Goal: Transaction & Acquisition: Subscribe to service/newsletter

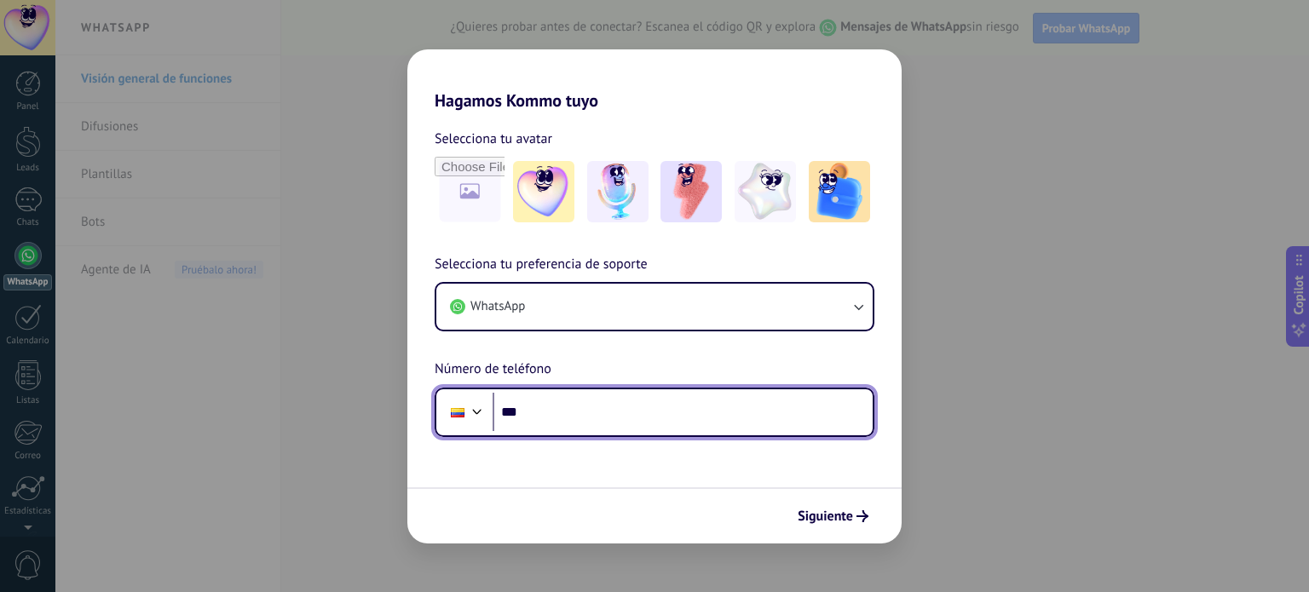
click at [593, 410] on input "***" at bounding box center [683, 412] width 380 height 39
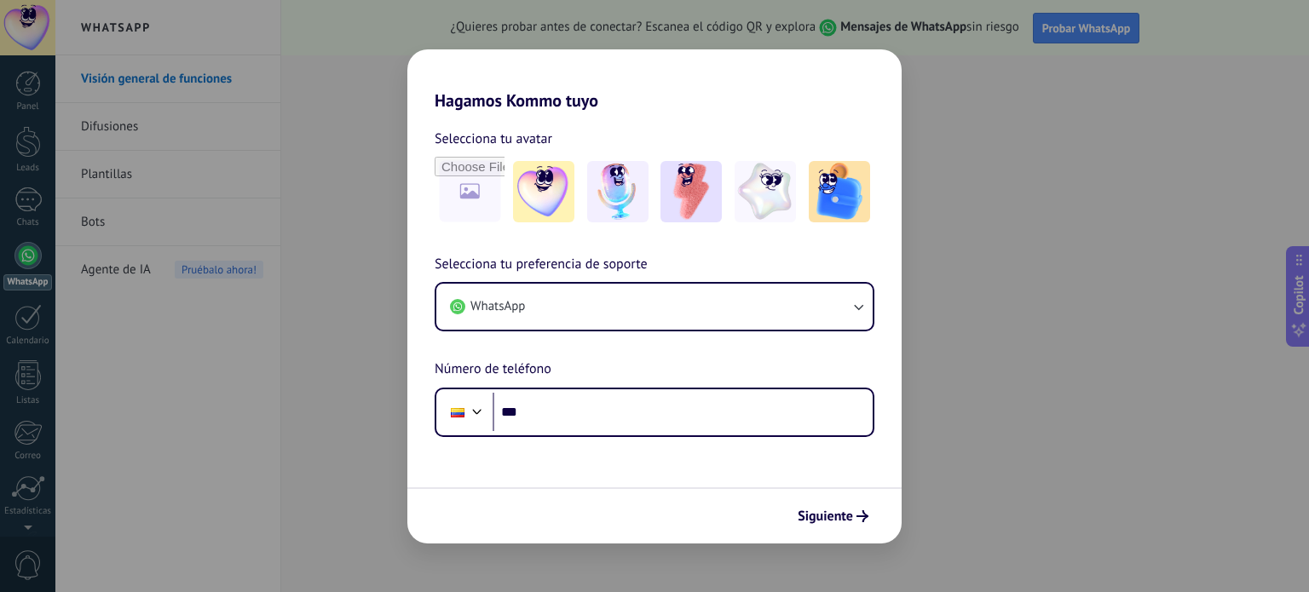
click at [130, 132] on div "Hagamos Kommo tuyo Selecciona tu avatar Selecciona tu preferencia de soporte Wh…" at bounding box center [654, 296] width 1309 height 592
click at [134, 120] on div "Hagamos Kommo tuyo Selecciona tu avatar Selecciona tu preferencia de soporte Wh…" at bounding box center [654, 296] width 1309 height 592
click at [135, 120] on div "Hagamos Kommo tuyo Selecciona tu avatar Selecciona tu preferencia de soporte Wh…" at bounding box center [654, 296] width 1309 height 592
click at [142, 123] on div "Hagamos Kommo tuyo Selecciona tu avatar Selecciona tu preferencia de soporte Wh…" at bounding box center [654, 296] width 1309 height 592
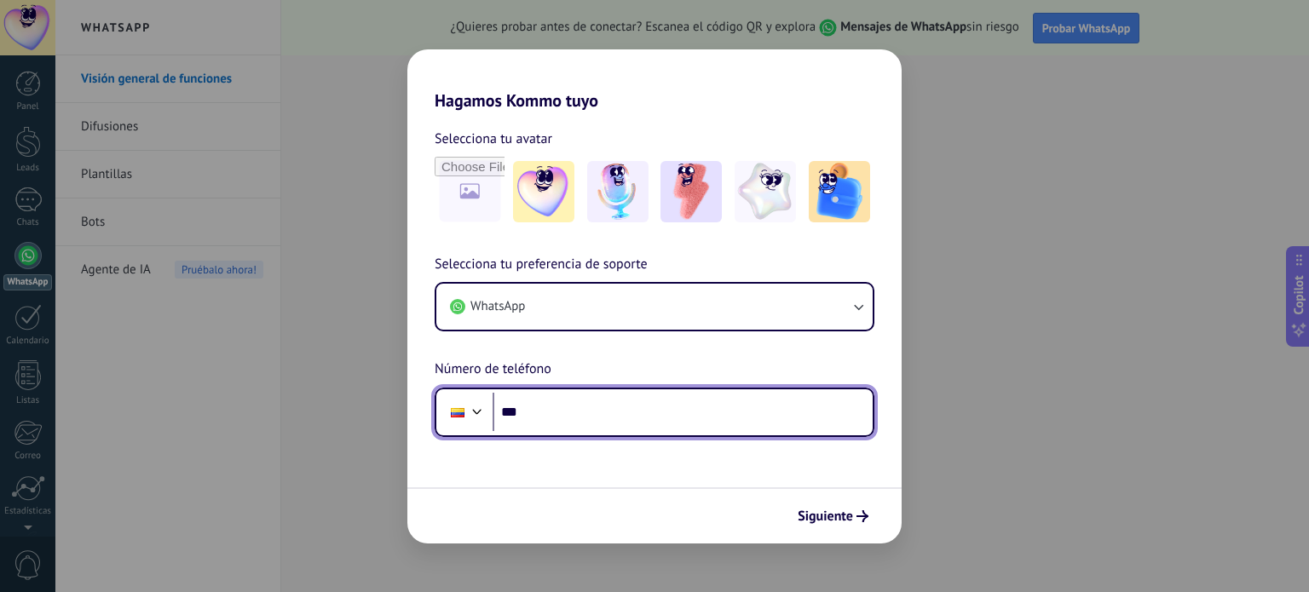
click at [546, 404] on input "***" at bounding box center [683, 412] width 380 height 39
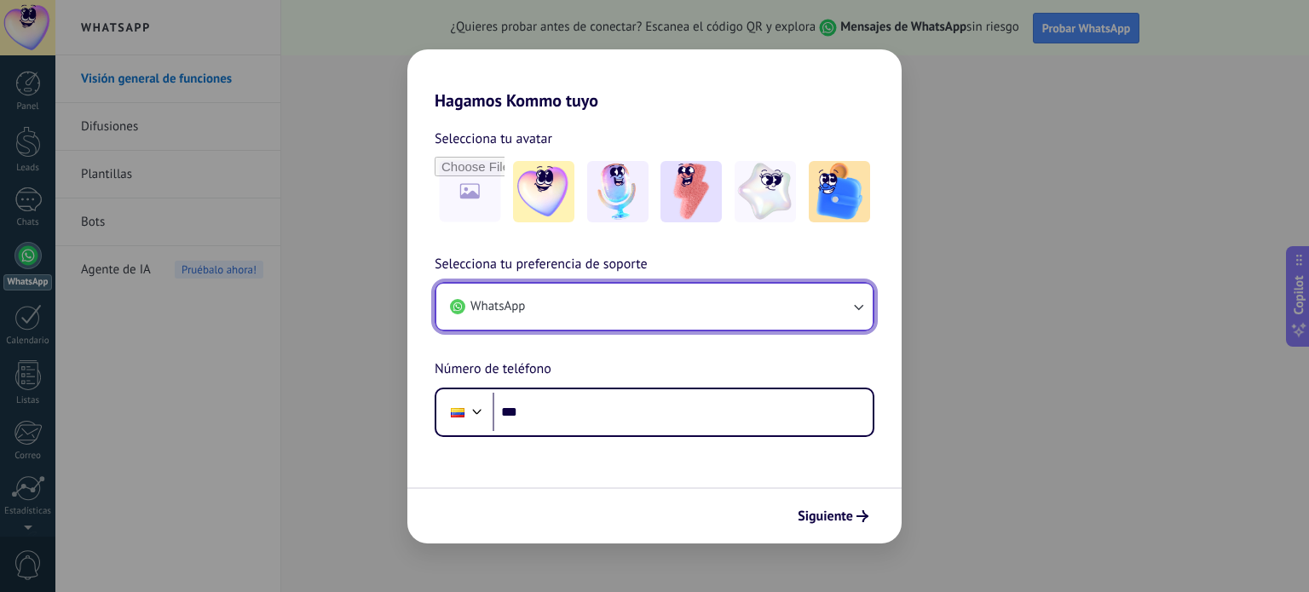
click at [794, 318] on button "WhatsApp" at bounding box center [654, 307] width 436 height 46
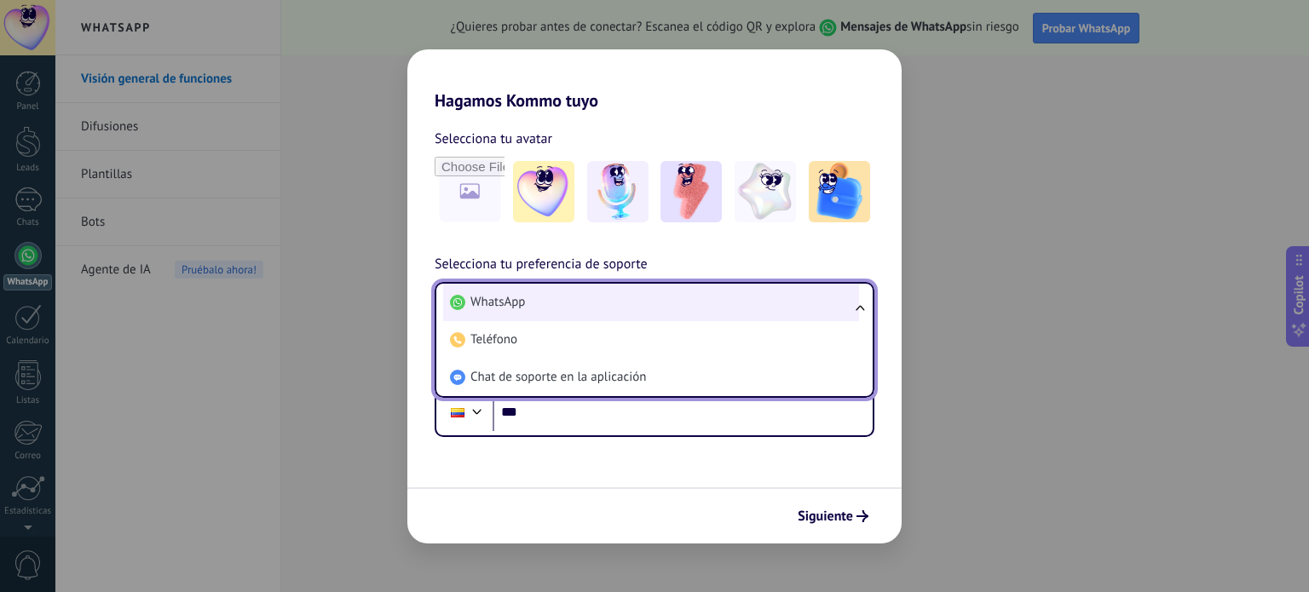
click at [794, 316] on li "WhatsApp" at bounding box center [651, 303] width 416 height 38
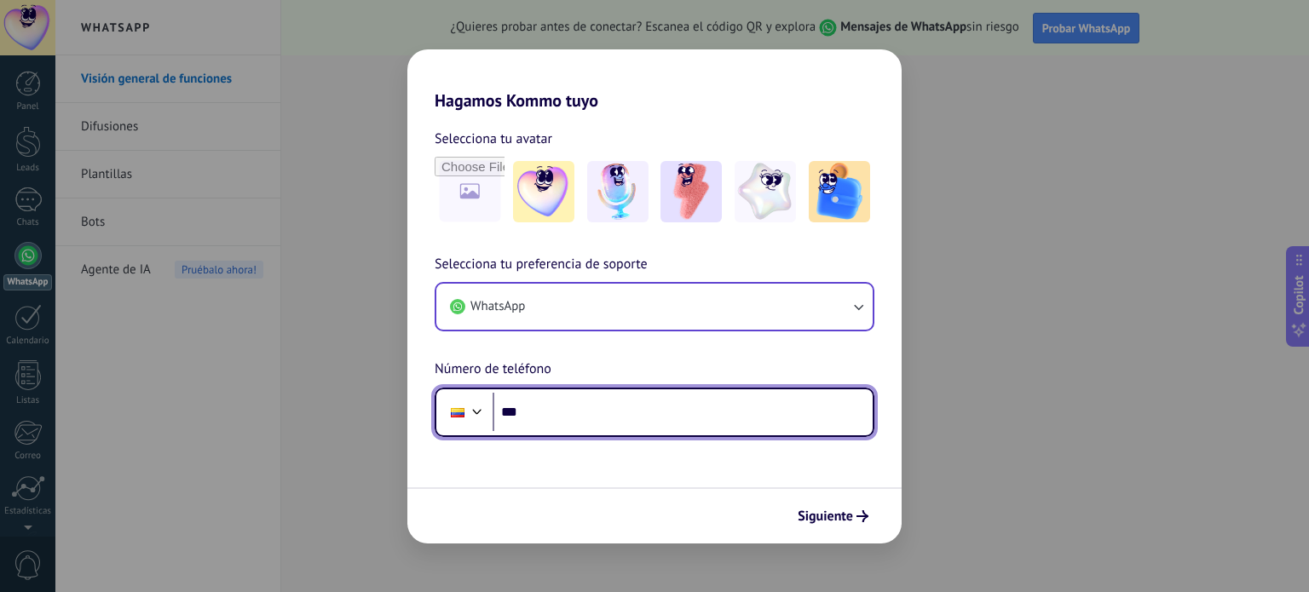
click at [524, 413] on input "***" at bounding box center [683, 412] width 380 height 39
type input "**********"
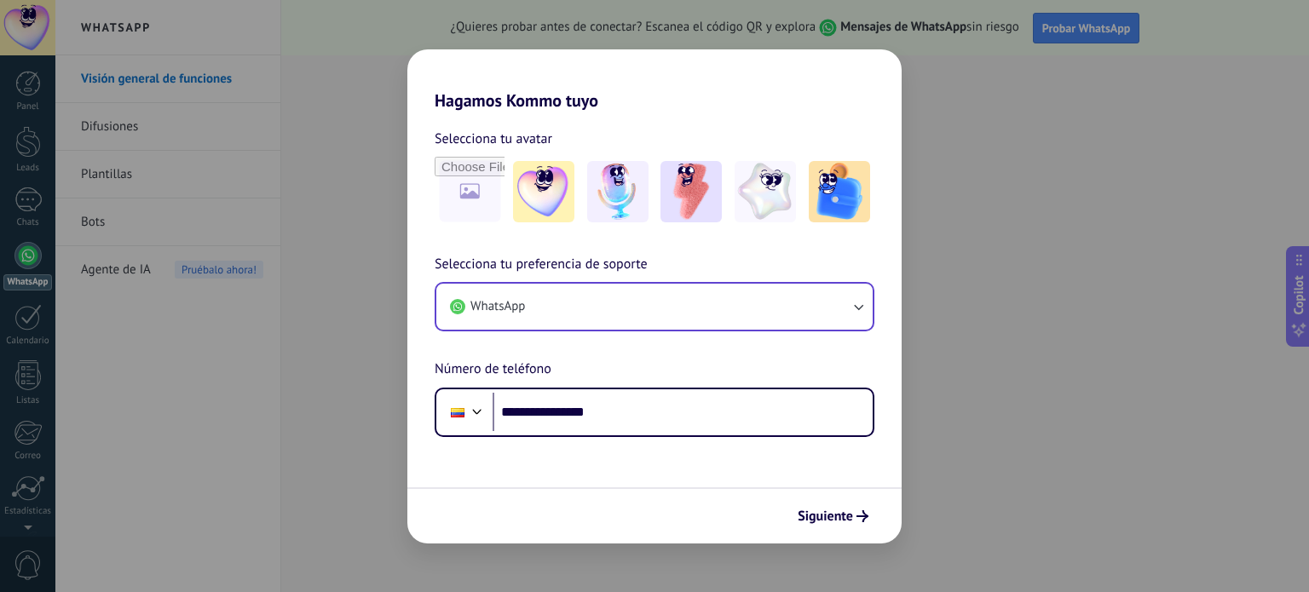
click at [850, 511] on span "Siguiente" at bounding box center [825, 517] width 55 height 12
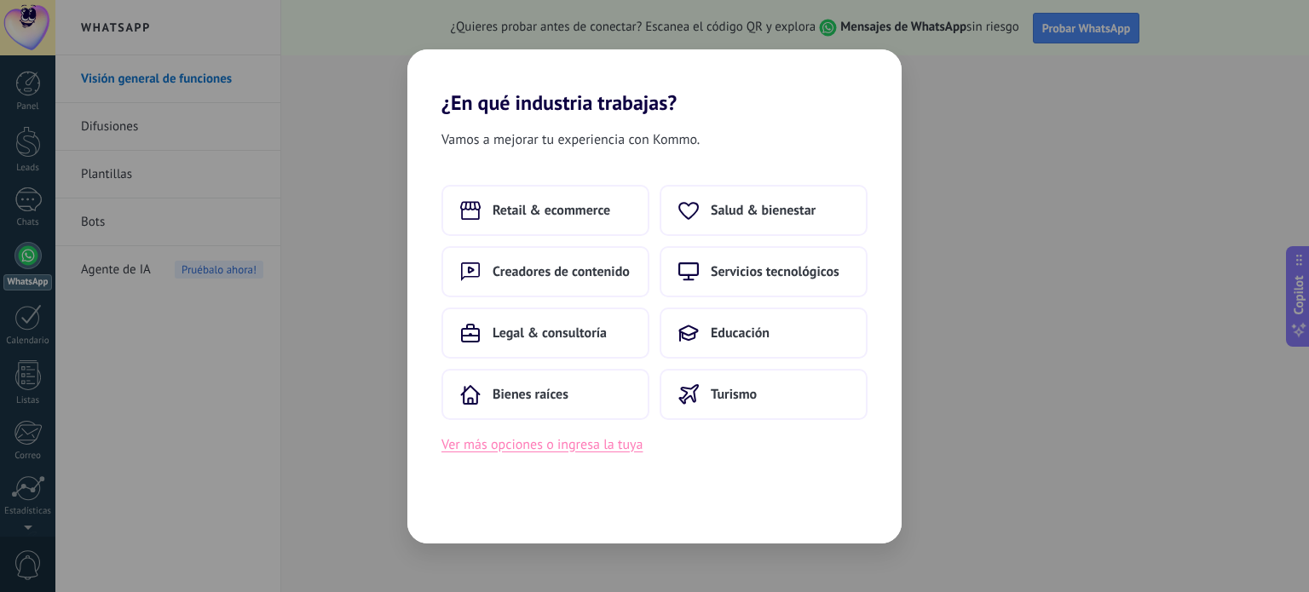
click at [566, 449] on button "Ver más opciones o ingresa la tuya" at bounding box center [542, 445] width 201 height 22
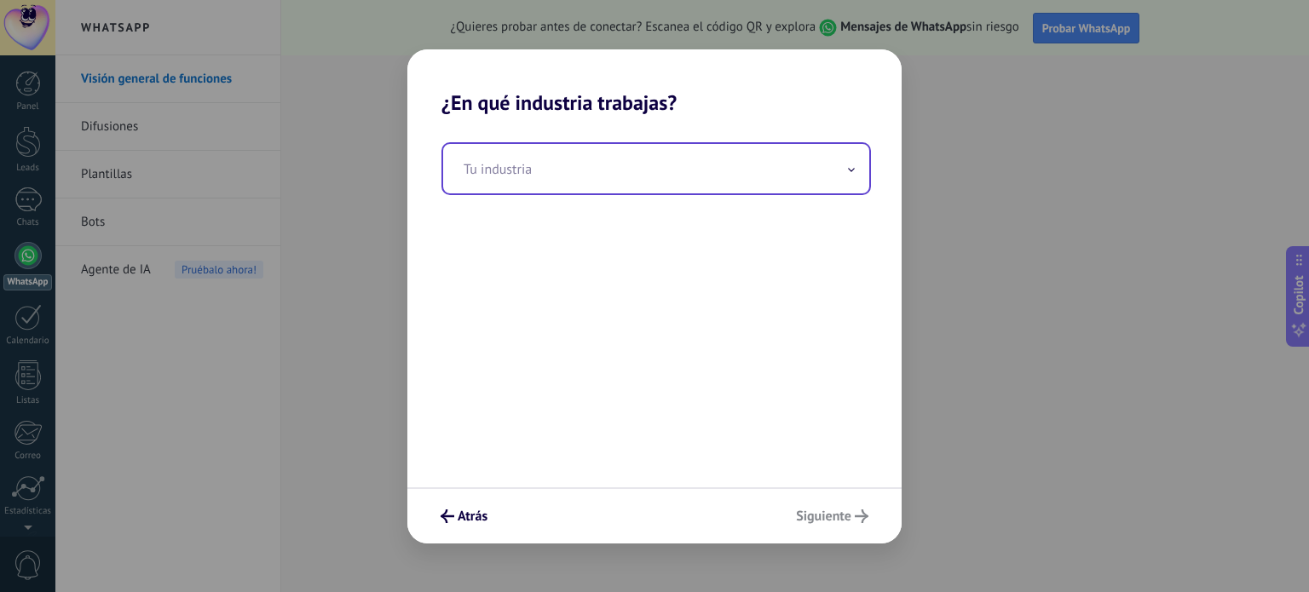
drag, startPoint x: 542, startPoint y: 180, endPoint x: 571, endPoint y: 183, distance: 29.2
click at [542, 180] on input "text" at bounding box center [656, 168] width 426 height 49
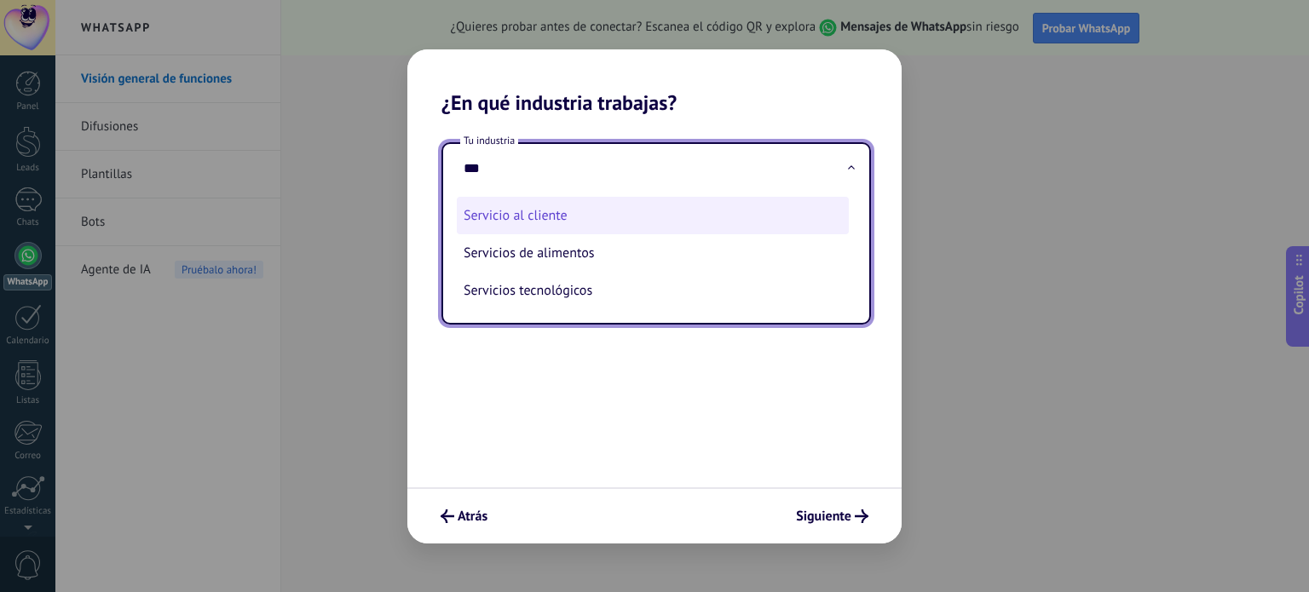
click at [563, 219] on li "Servicio al cliente" at bounding box center [653, 216] width 392 height 38
type input "**********"
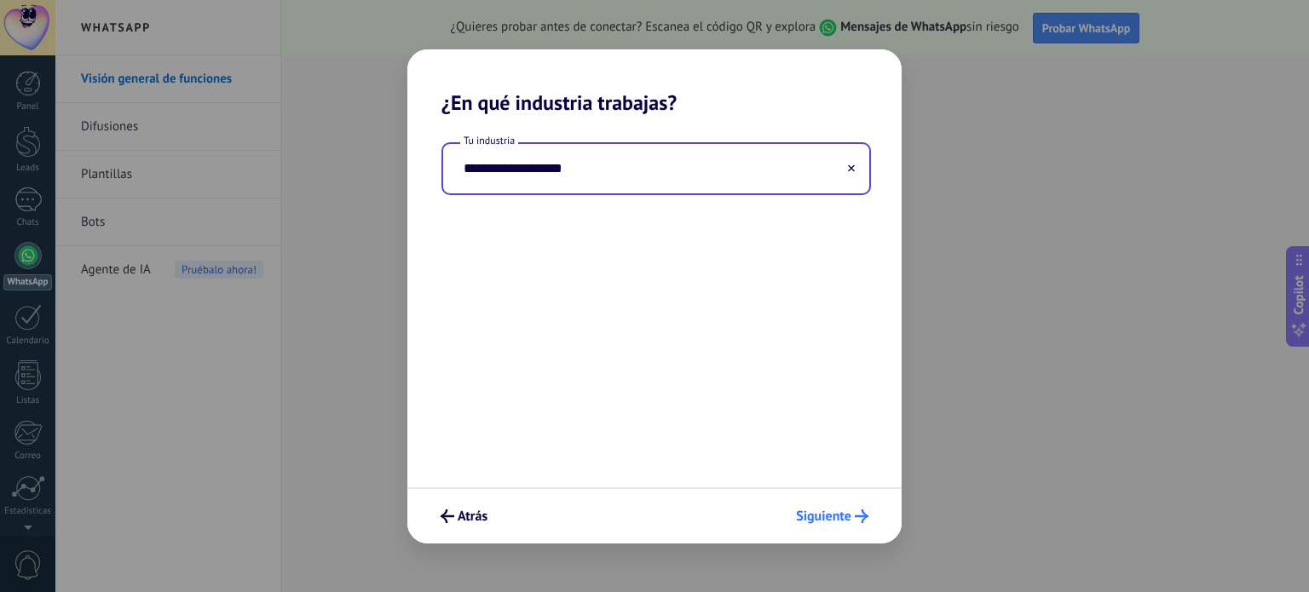
click at [843, 523] on span "Siguiente" at bounding box center [823, 517] width 55 height 12
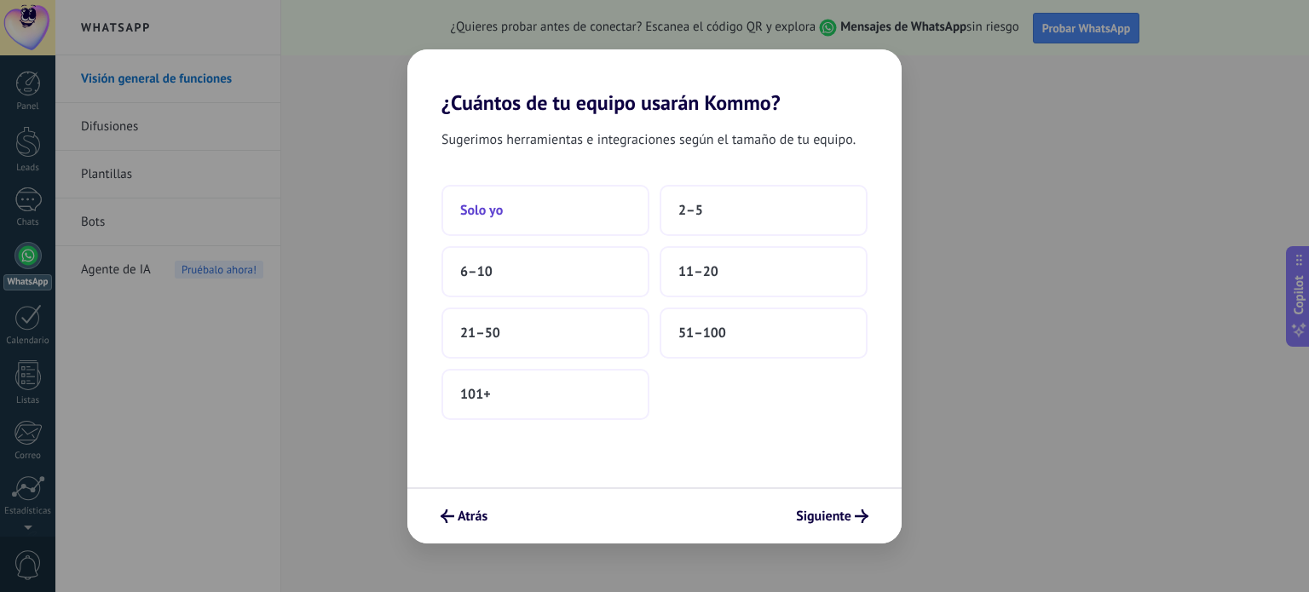
click at [513, 211] on button "Solo yo" at bounding box center [546, 210] width 208 height 51
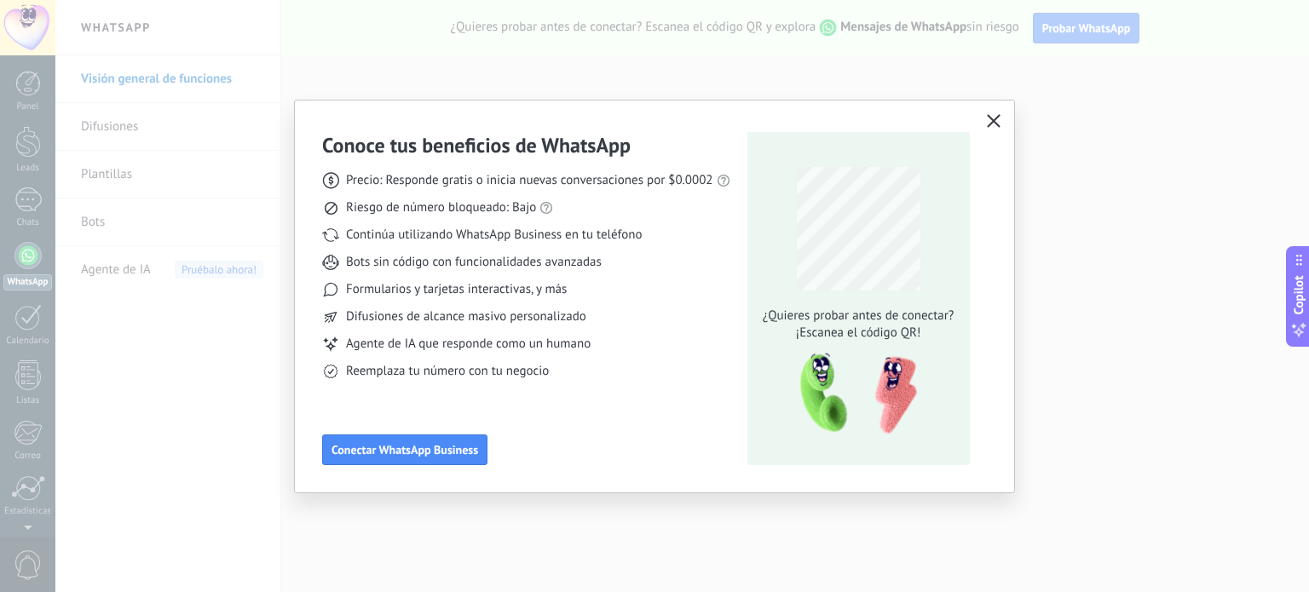
click at [991, 118] on use "button" at bounding box center [993, 121] width 13 height 13
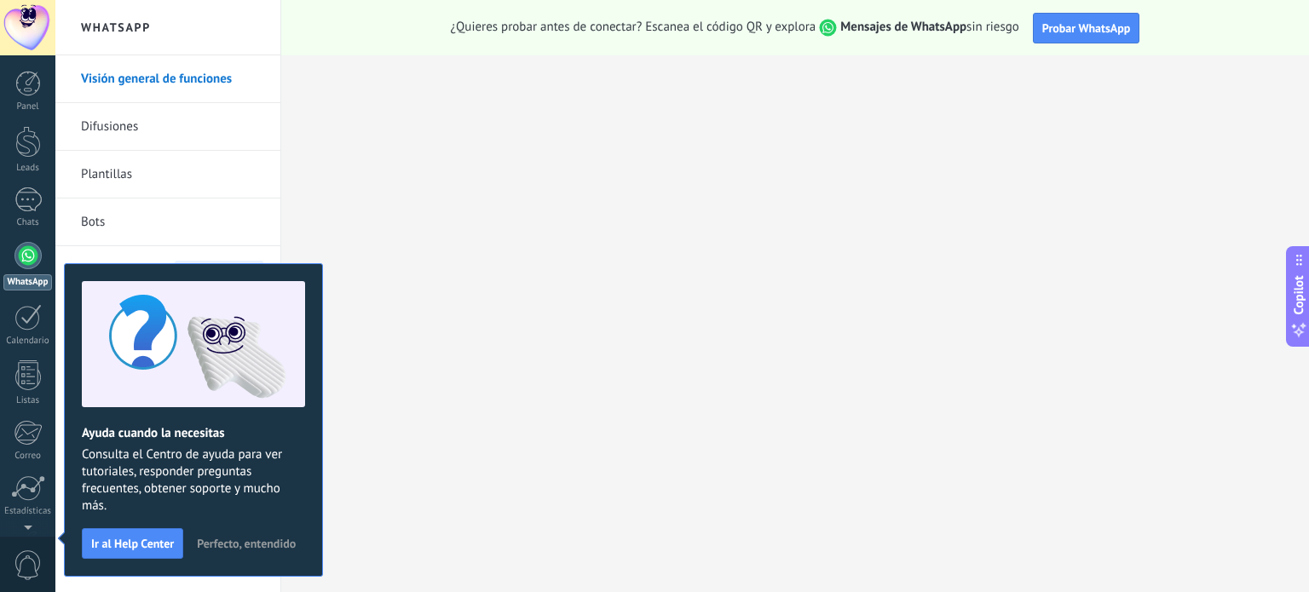
click at [215, 544] on span "Perfecto, entendido" at bounding box center [246, 544] width 99 height 12
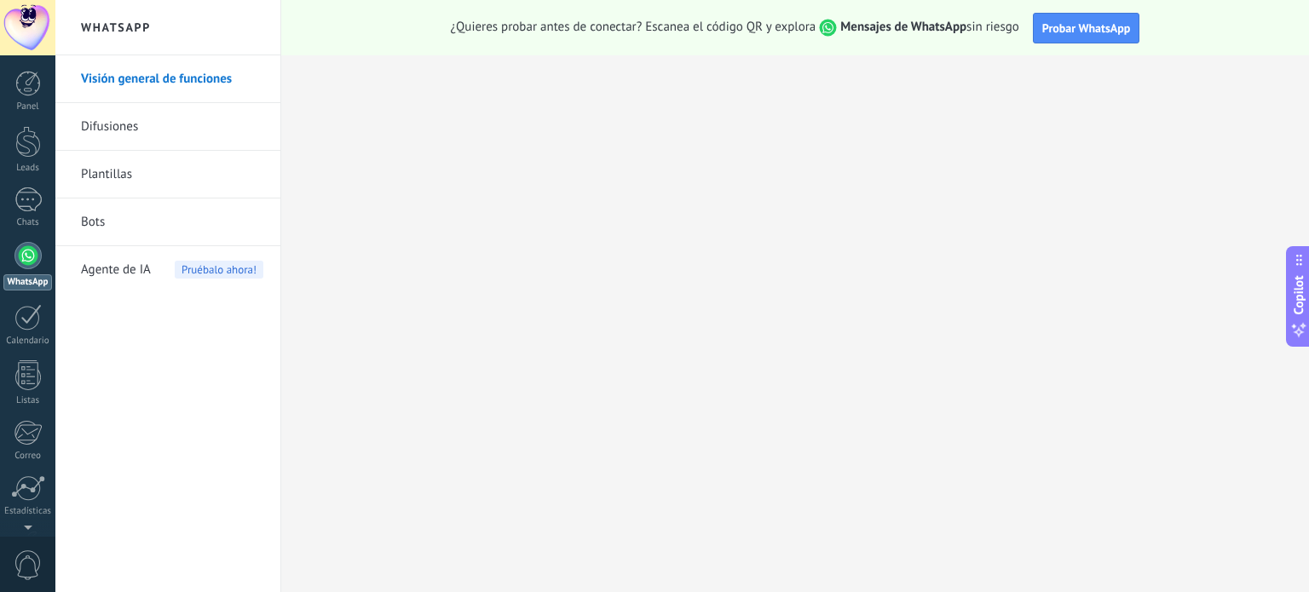
click at [121, 130] on link "Difusiones" at bounding box center [172, 127] width 182 height 48
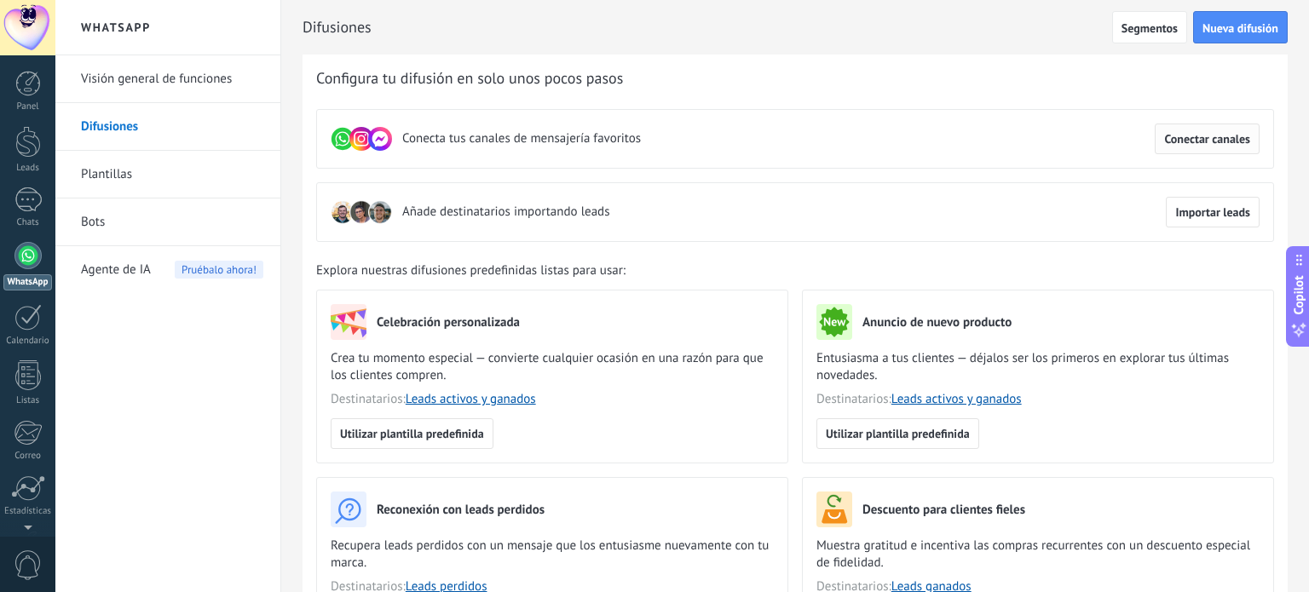
click at [1207, 139] on span "Conectar canales" at bounding box center [1207, 139] width 86 height 12
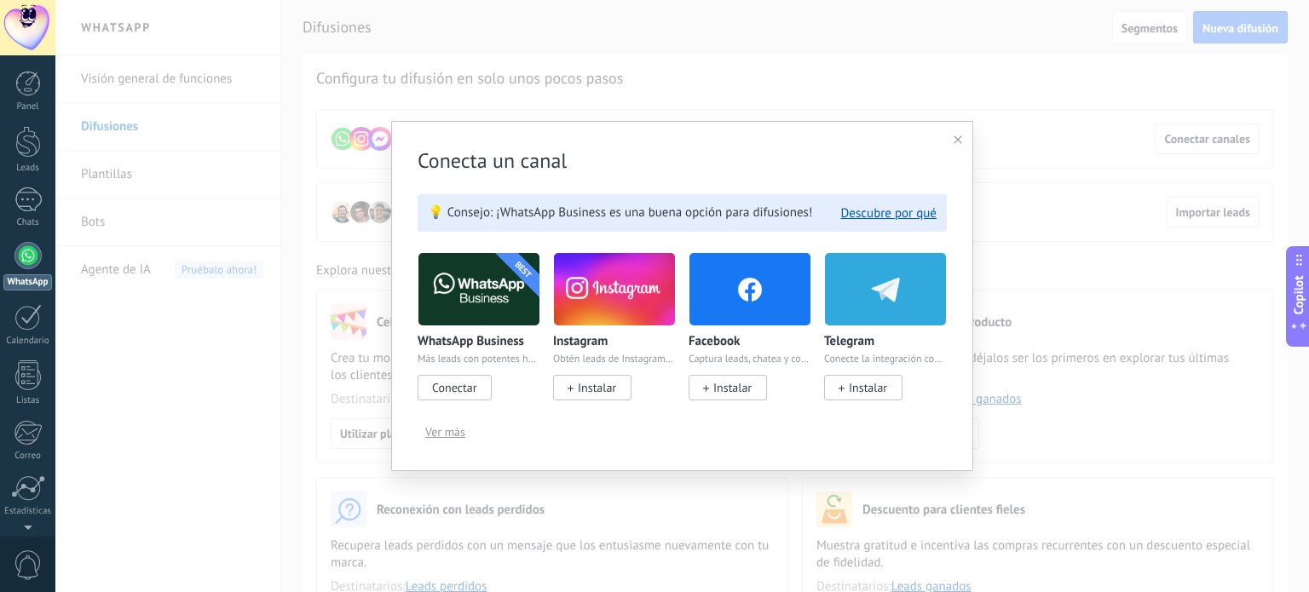
click at [452, 390] on span "Conectar" at bounding box center [454, 387] width 44 height 15
click at [453, 391] on span "Conectar" at bounding box center [454, 387] width 44 height 15
click at [438, 433] on span "Ver más" at bounding box center [445, 432] width 40 height 12
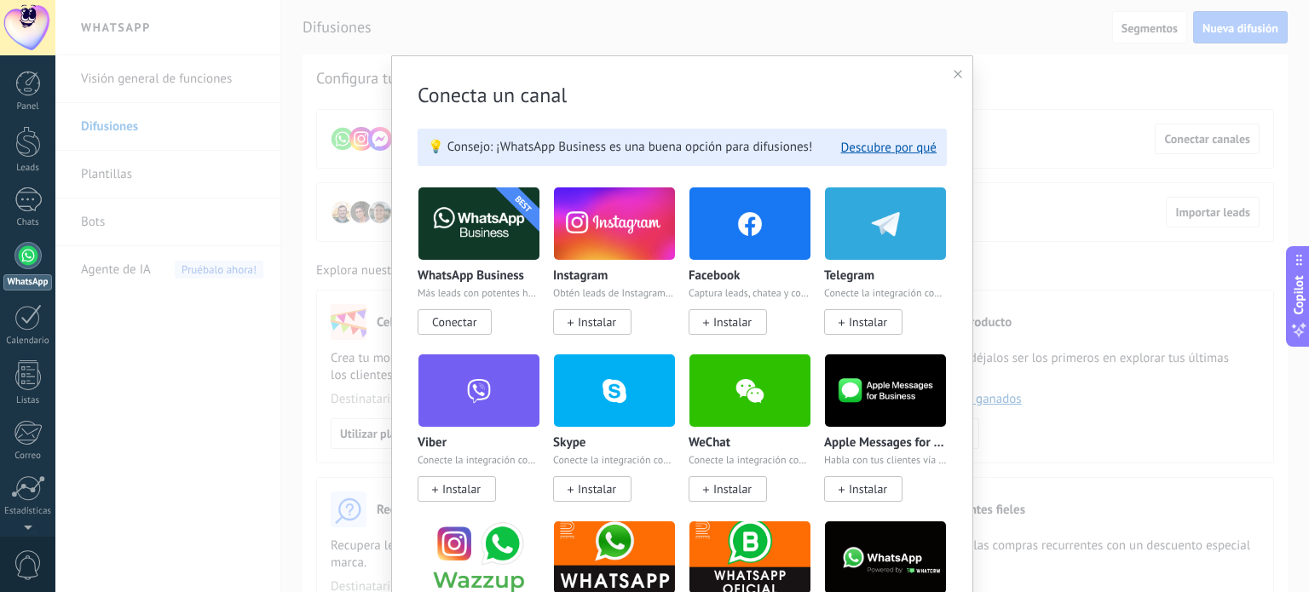
click at [454, 321] on span "Conectar" at bounding box center [454, 322] width 44 height 15
click at [481, 225] on img at bounding box center [479, 223] width 121 height 83
click at [954, 71] on icon at bounding box center [958, 74] width 9 height 9
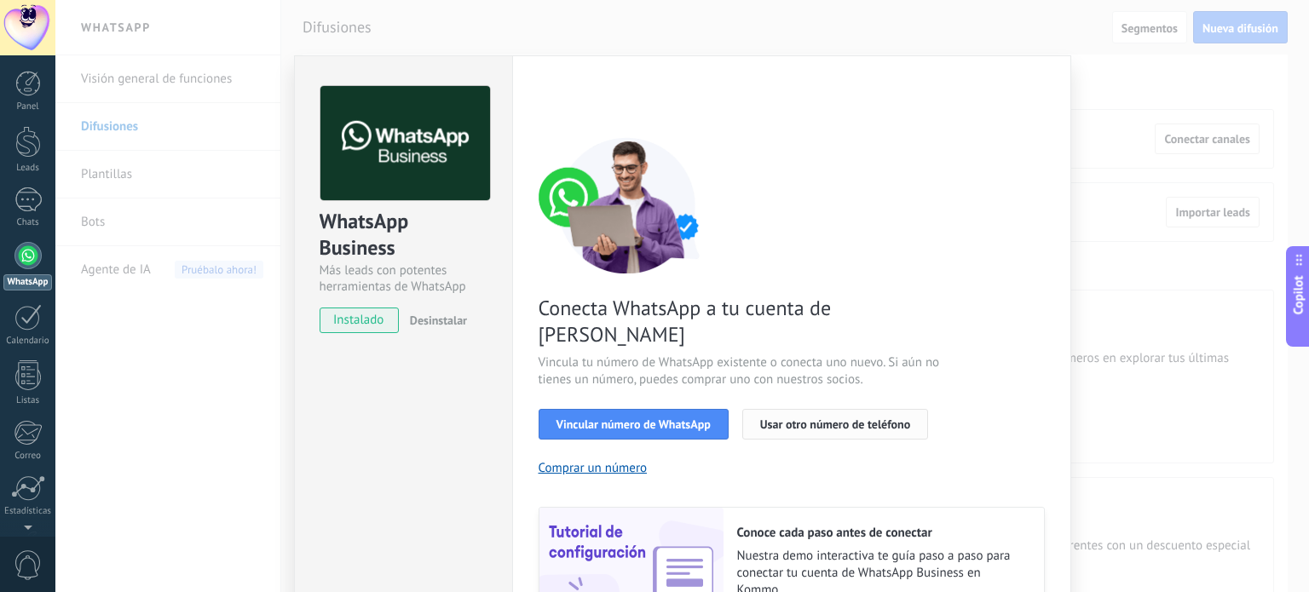
click at [792, 419] on span "Usar otro número de teléfono" at bounding box center [835, 425] width 150 height 12
click at [943, 29] on div "WhatsApp Business Más leads con potentes herramientas de WhatsApp instalado Des…" at bounding box center [682, 296] width 1254 height 592
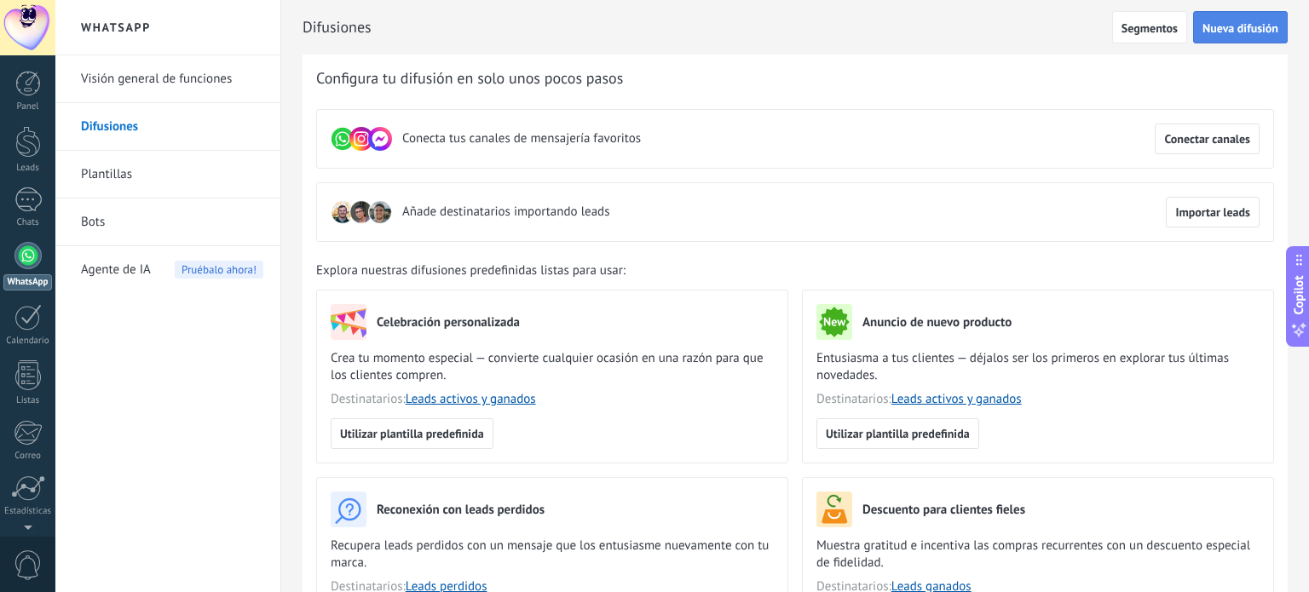
click at [1214, 22] on span "Nueva difusión" at bounding box center [1241, 28] width 76 height 12
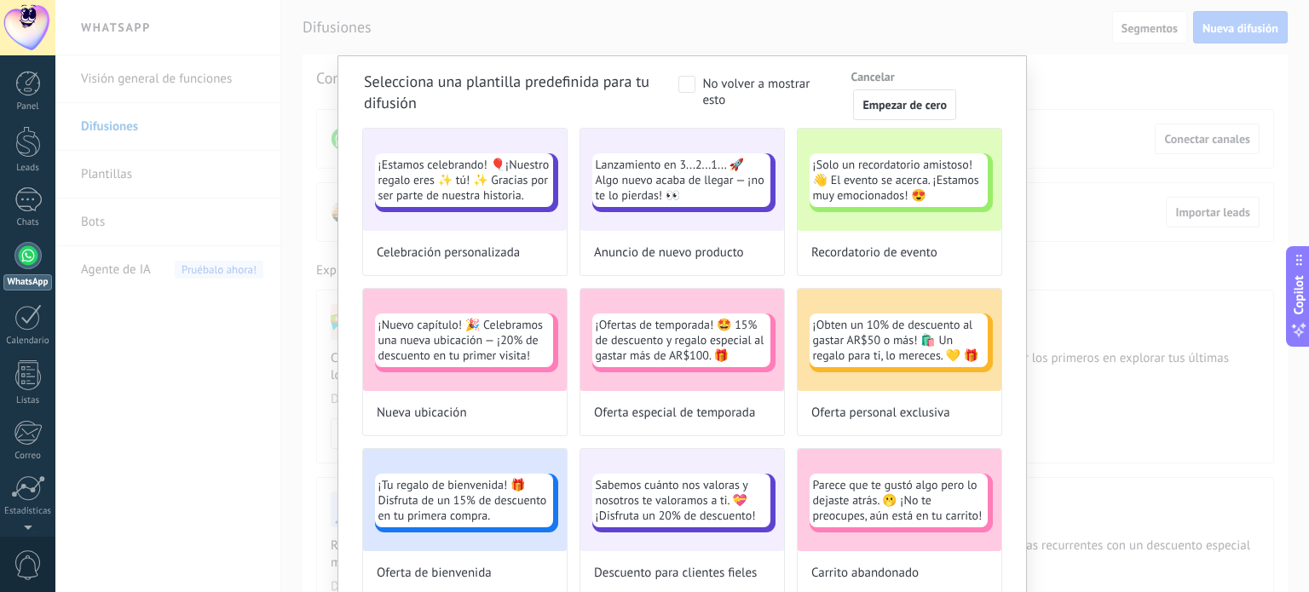
click at [690, 84] on span at bounding box center [687, 84] width 17 height 17
click at [883, 102] on span "Empezar de cero" at bounding box center [905, 105] width 84 height 12
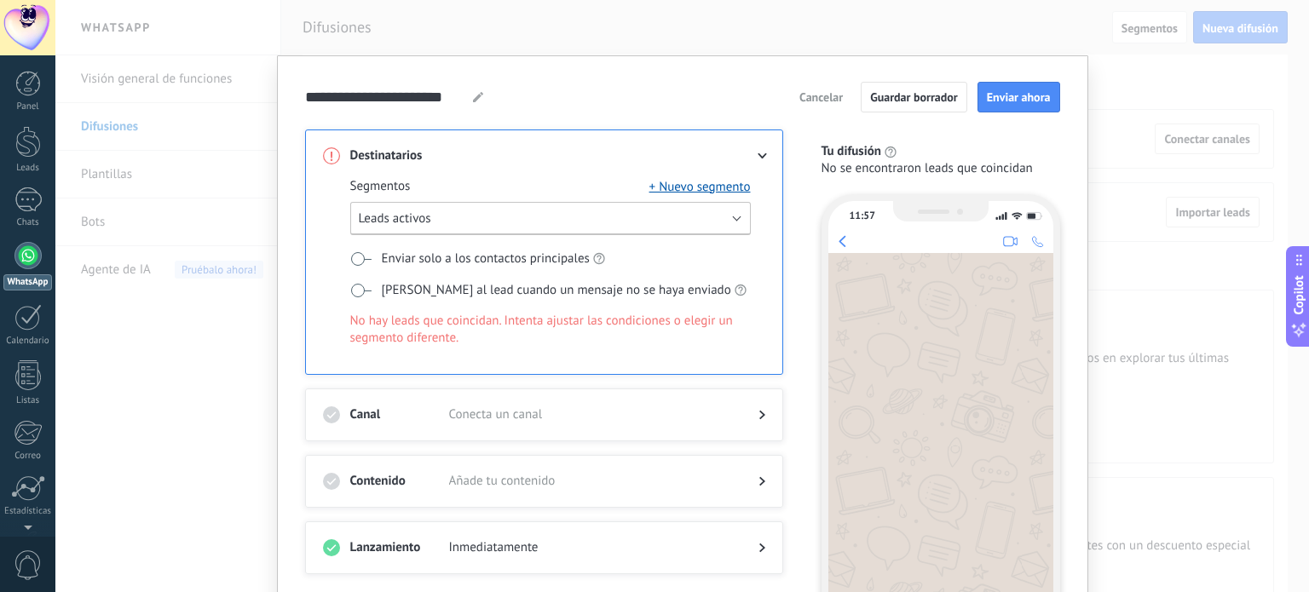
click at [466, 217] on button "Leads activos" at bounding box center [550, 218] width 401 height 33
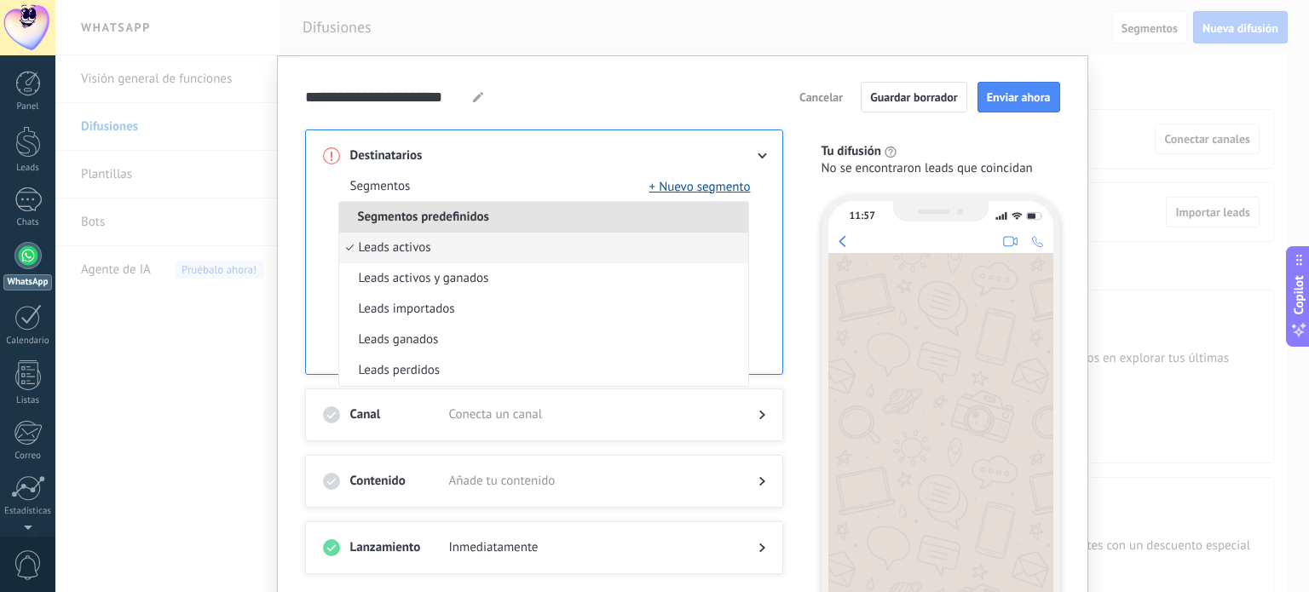
click at [466, 217] on span "Segmentos predefinidos" at bounding box center [423, 217] width 169 height 16
click at [618, 150] on span at bounding box center [590, 155] width 282 height 17
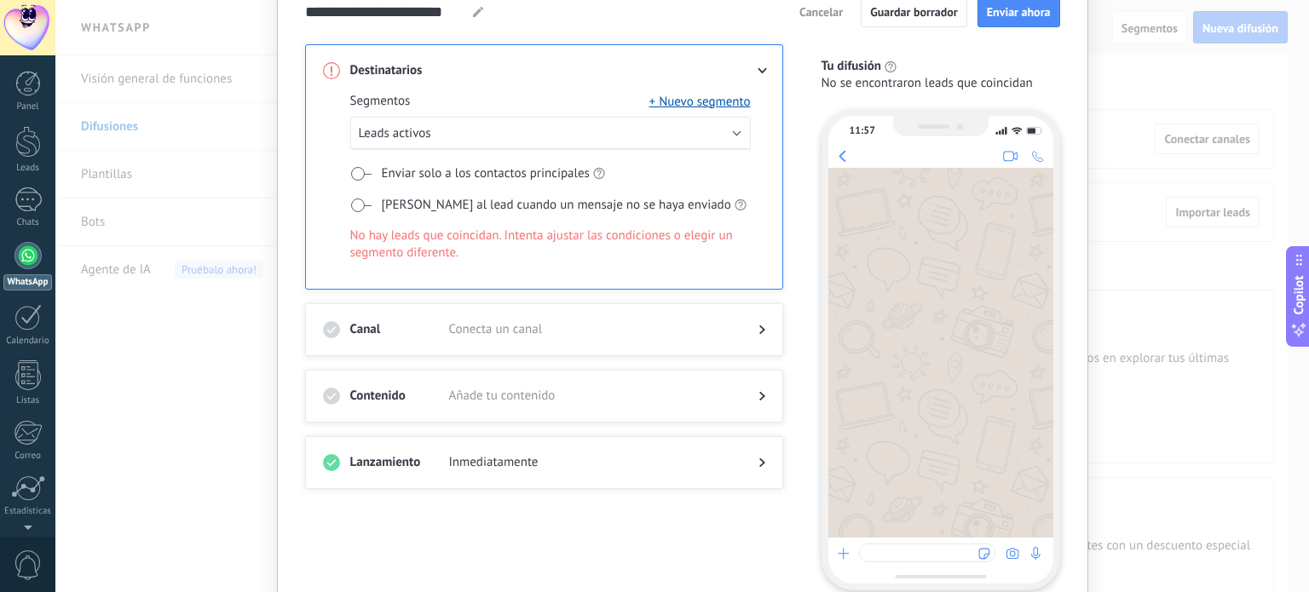
scroll to position [165, 0]
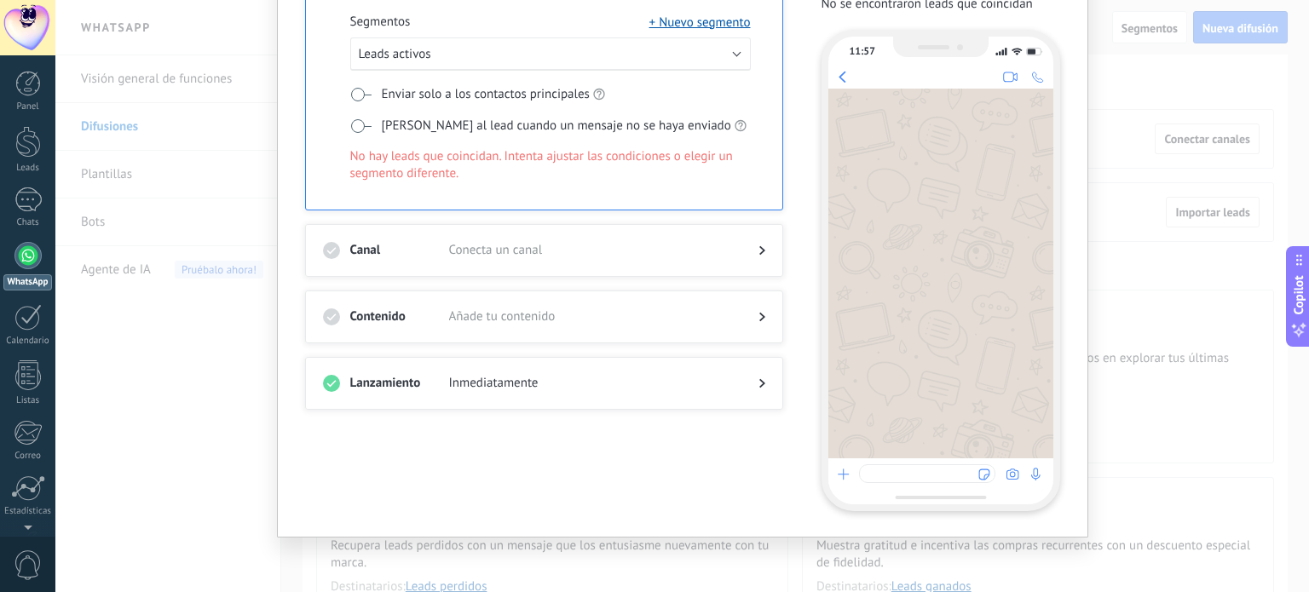
click at [587, 383] on span "Inmediatamente" at bounding box center [590, 383] width 282 height 17
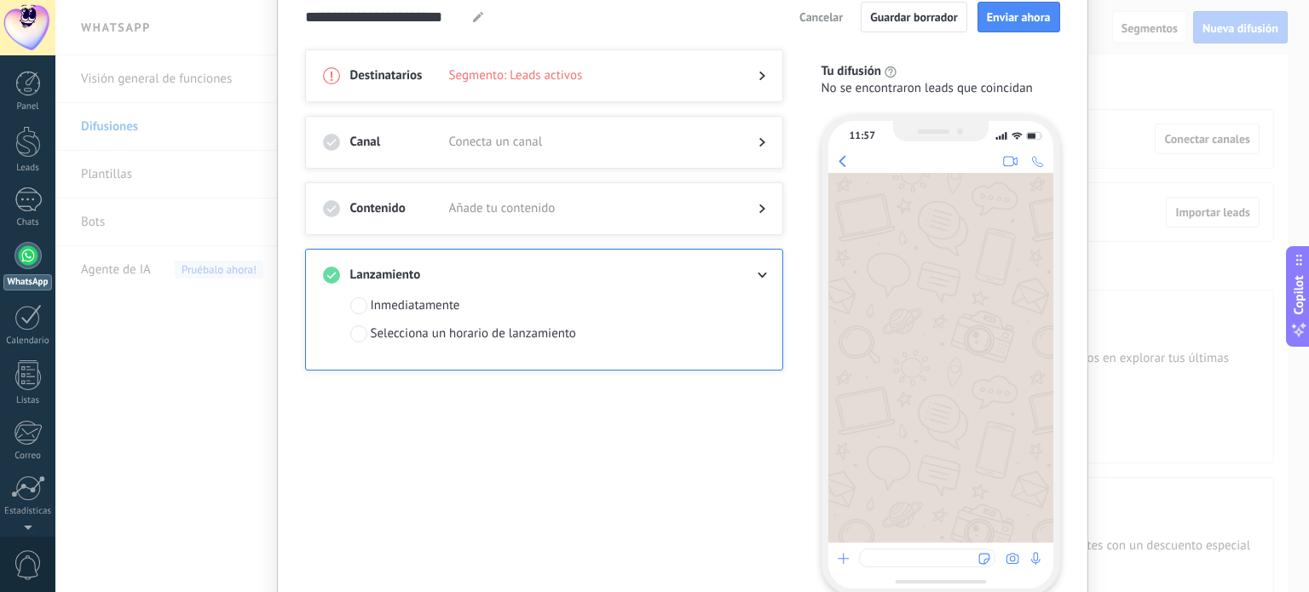
scroll to position [0, 0]
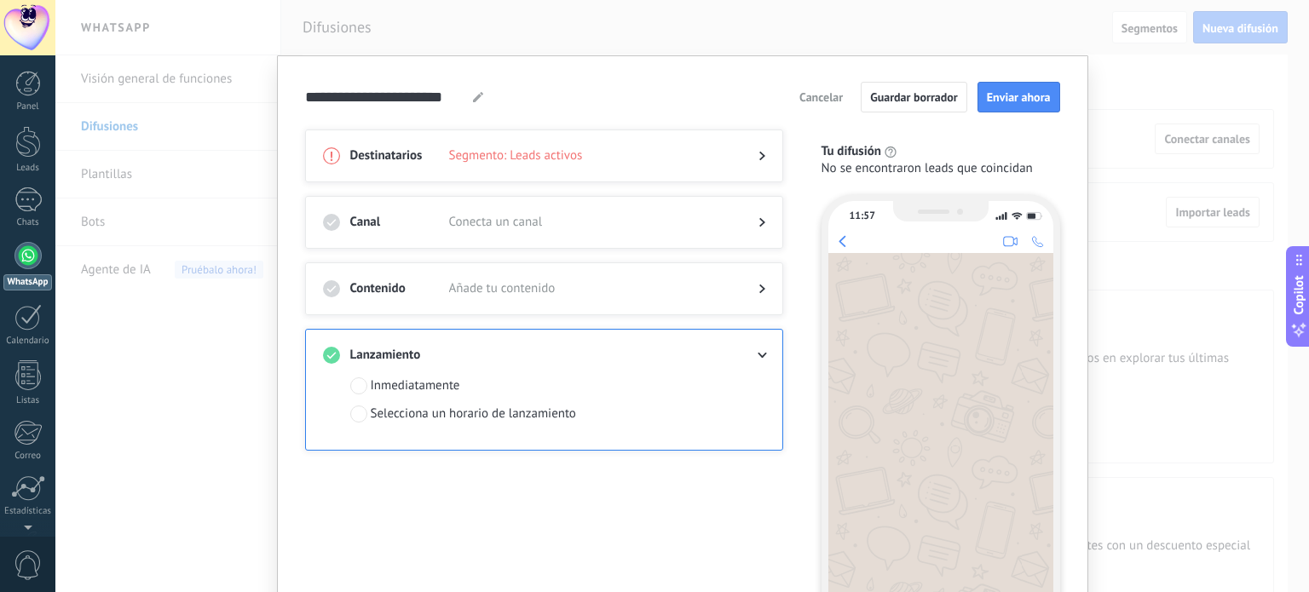
click at [619, 165] on div at bounding box center [544, 173] width 442 height 17
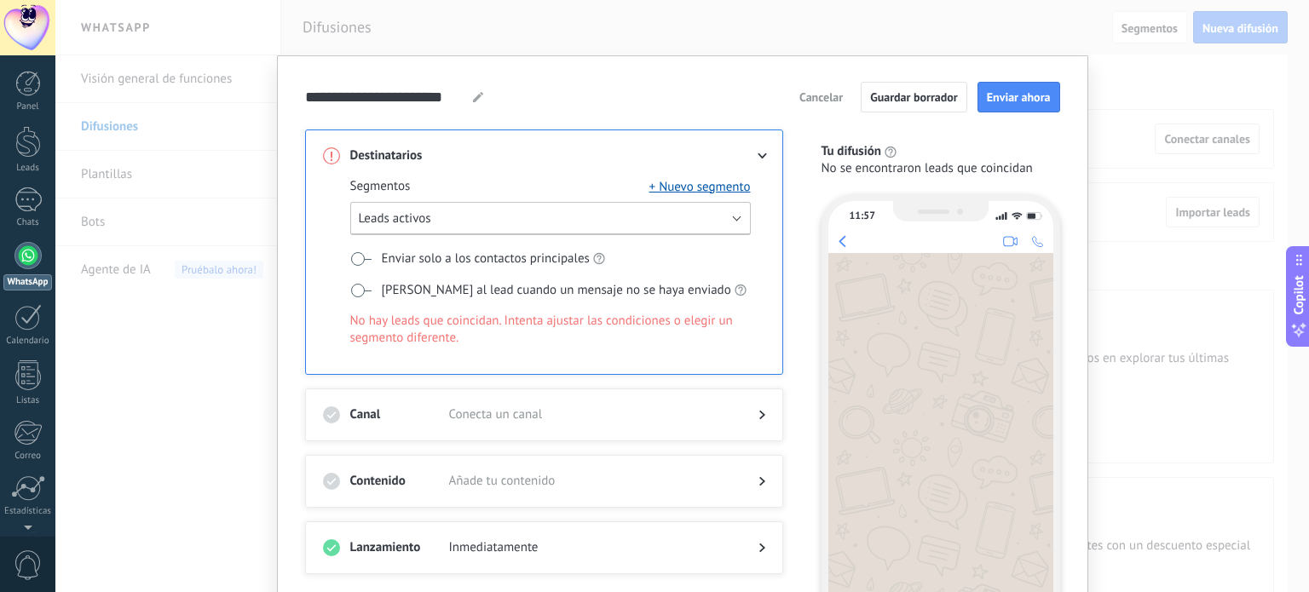
click at [727, 213] on button "Leads activos" at bounding box center [550, 218] width 401 height 33
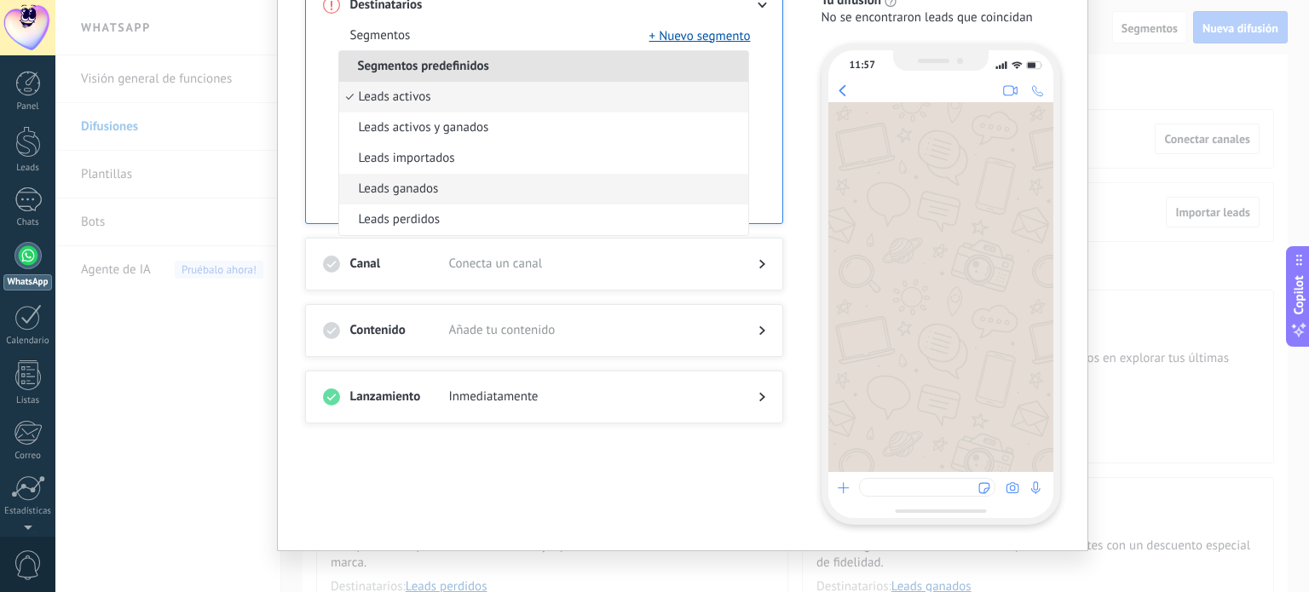
scroll to position [165, 0]
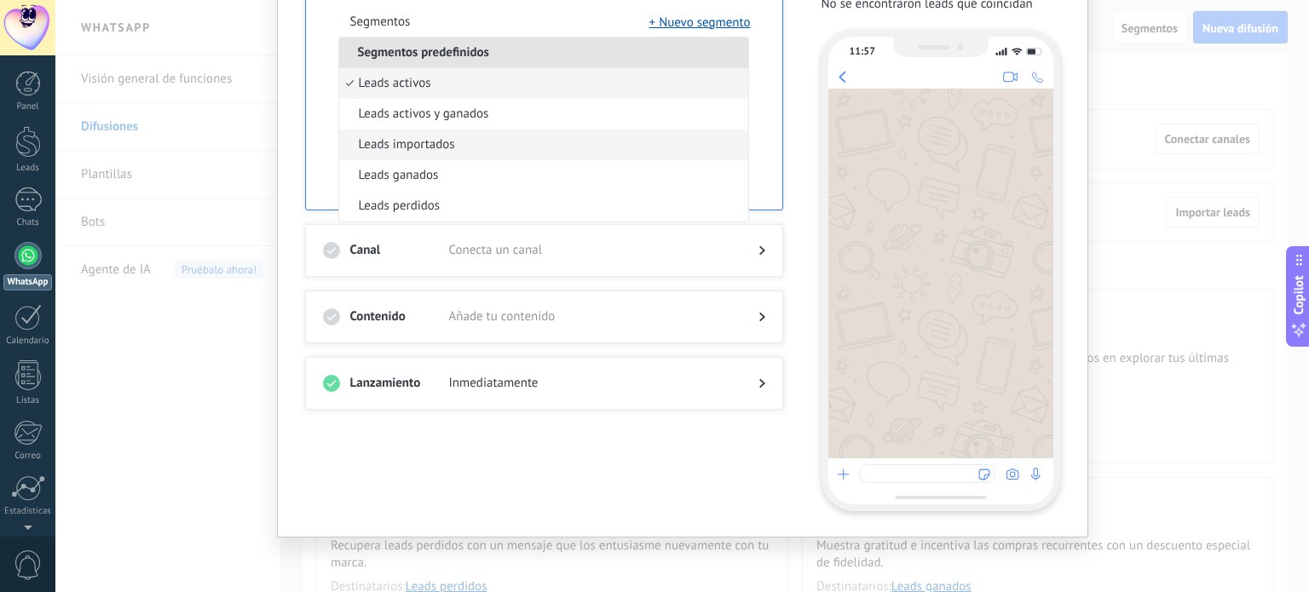
click at [430, 143] on span "Leads importados" at bounding box center [407, 144] width 96 height 17
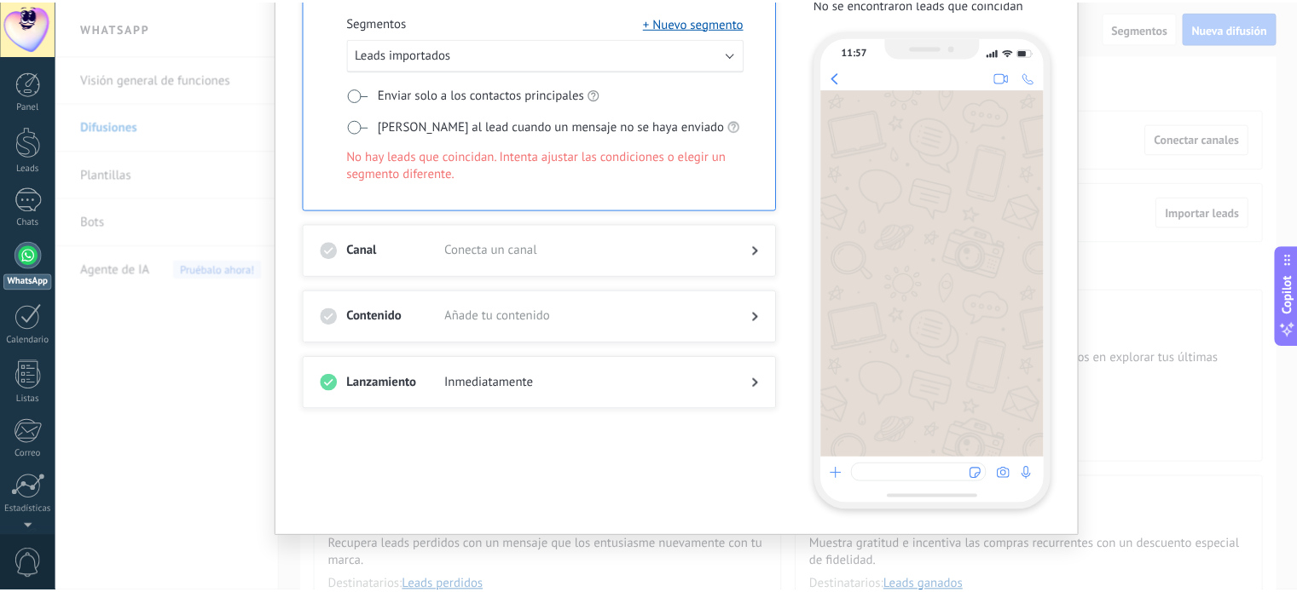
scroll to position [0, 0]
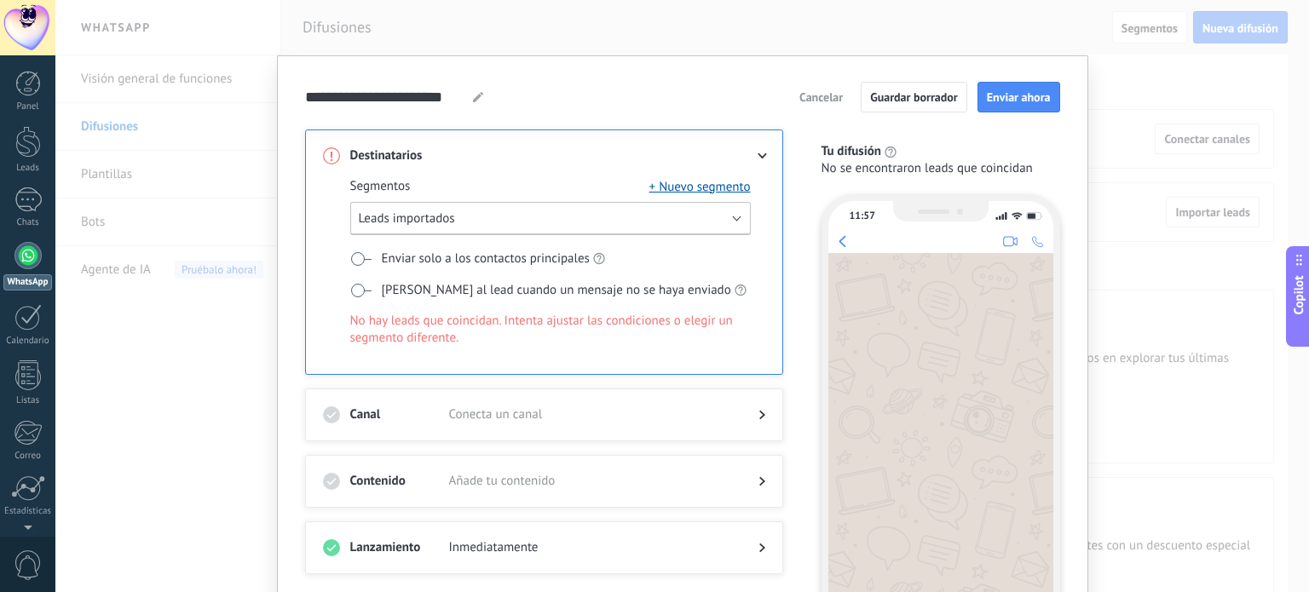
click at [505, 224] on button "Leads importados" at bounding box center [550, 218] width 401 height 33
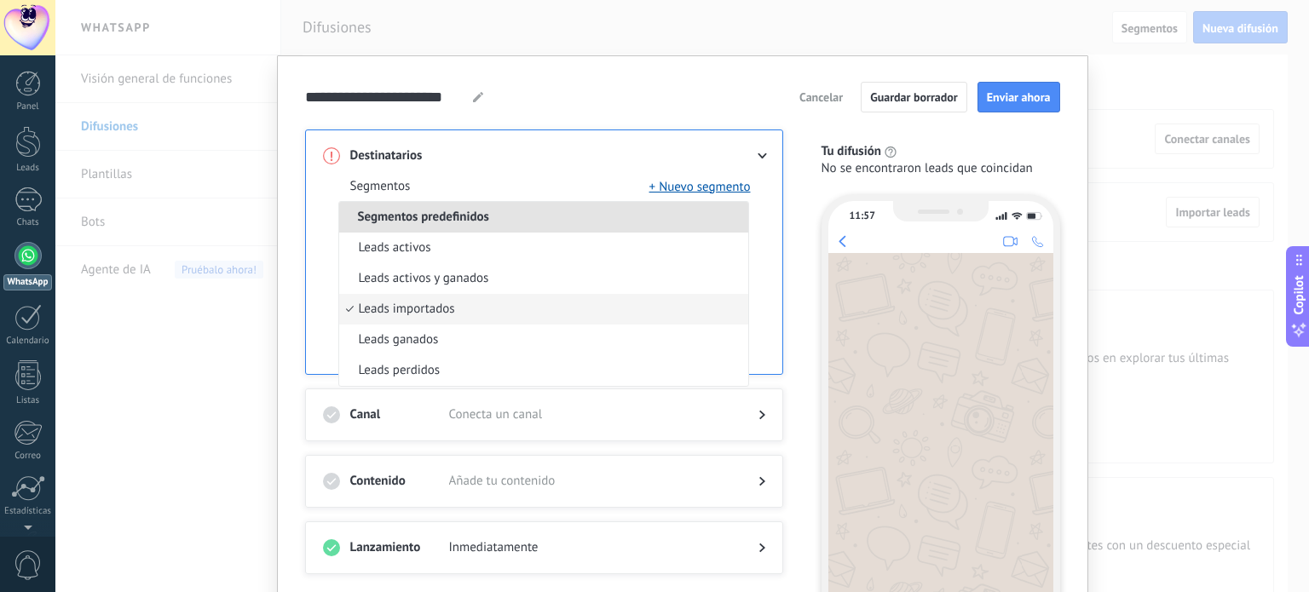
click at [572, 162] on span at bounding box center [590, 155] width 282 height 17
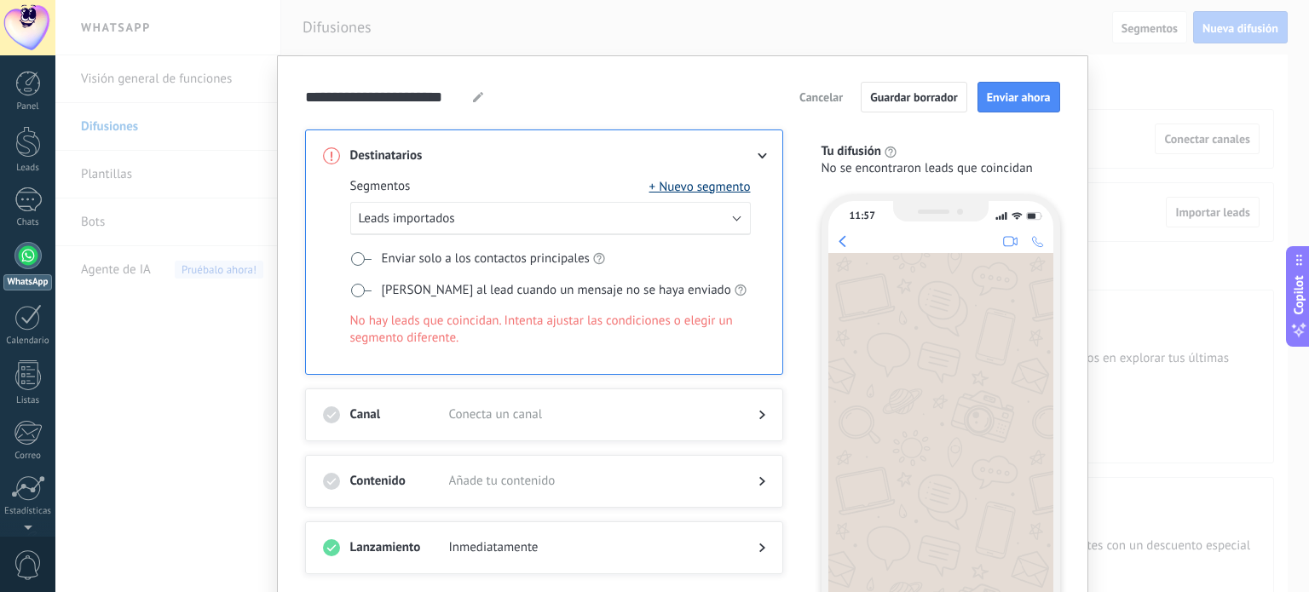
click at [705, 192] on button "+ Nuevo segmento" at bounding box center [700, 186] width 101 height 17
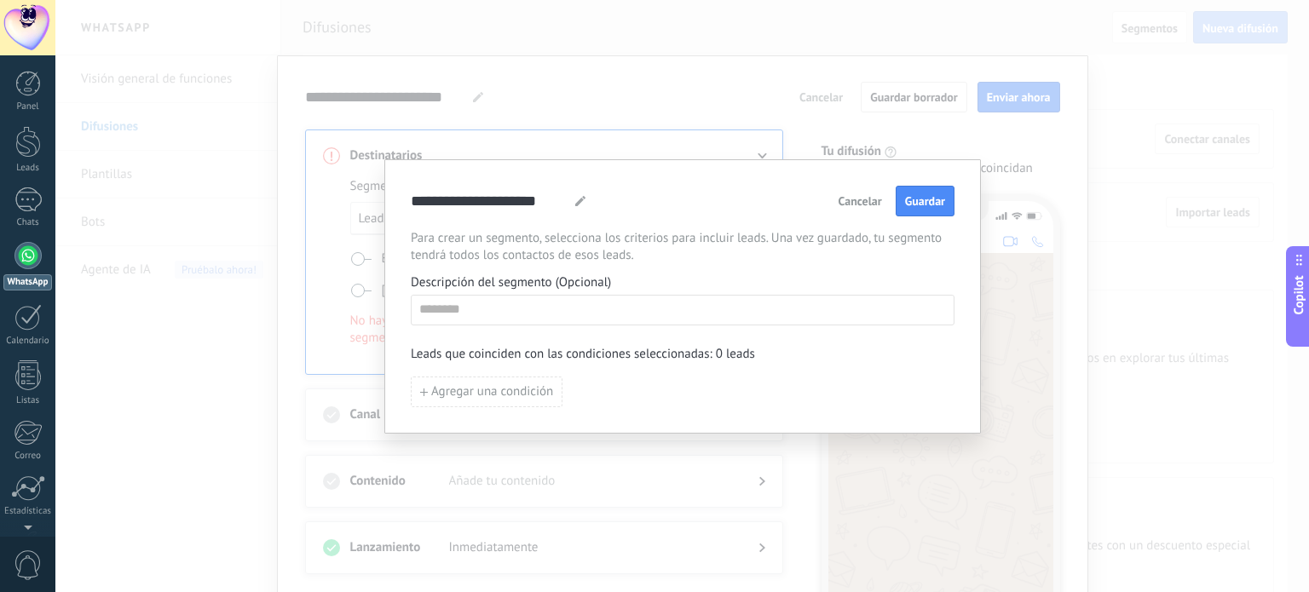
click at [865, 187] on div "Cancelar Guardar" at bounding box center [893, 201] width 124 height 31
click at [859, 195] on span "Cancelar" at bounding box center [860, 201] width 43 height 12
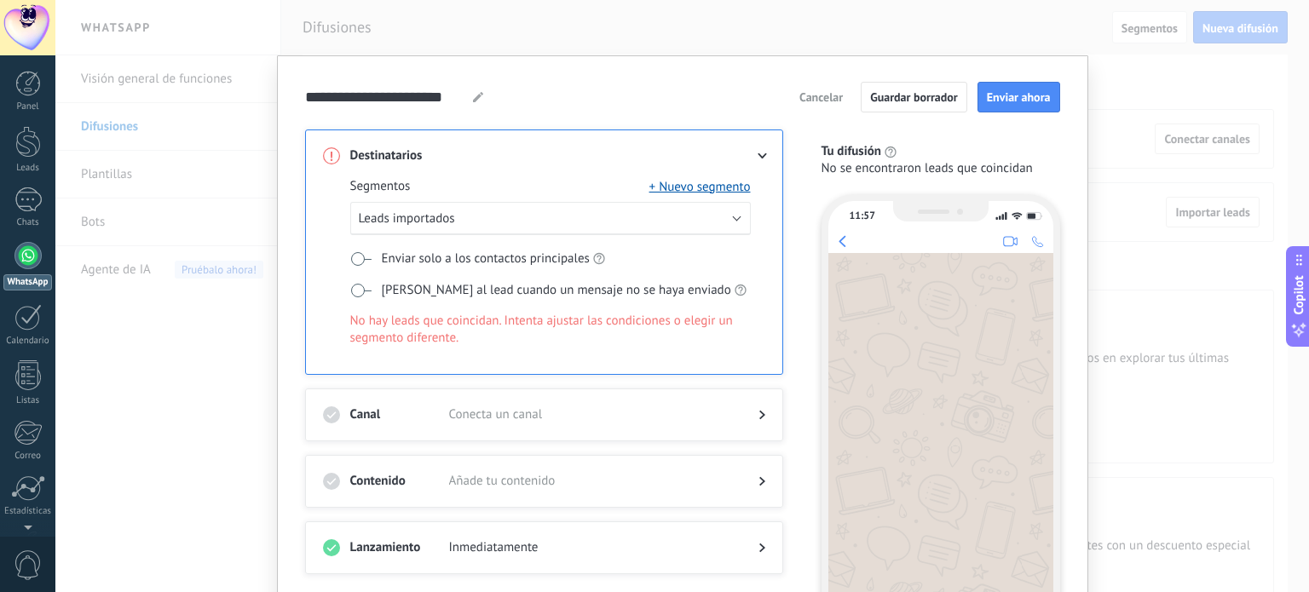
click at [1149, 145] on div "**********" at bounding box center [682, 296] width 1254 height 592
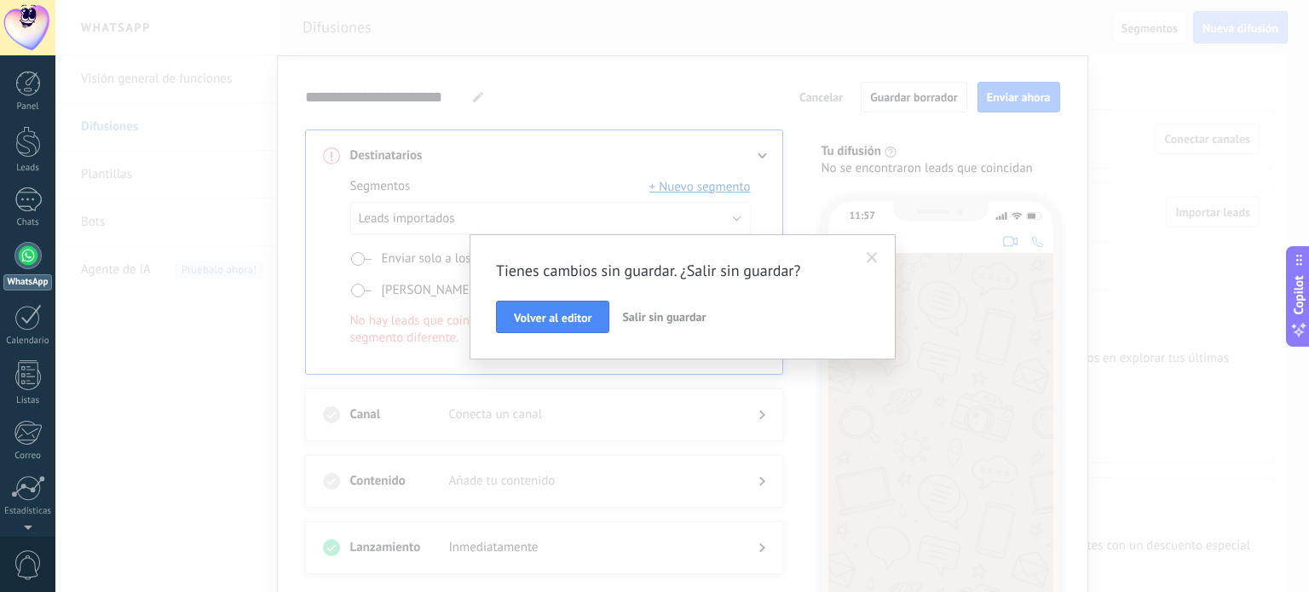
click at [649, 322] on span "Salir sin guardar" at bounding box center [664, 316] width 84 height 15
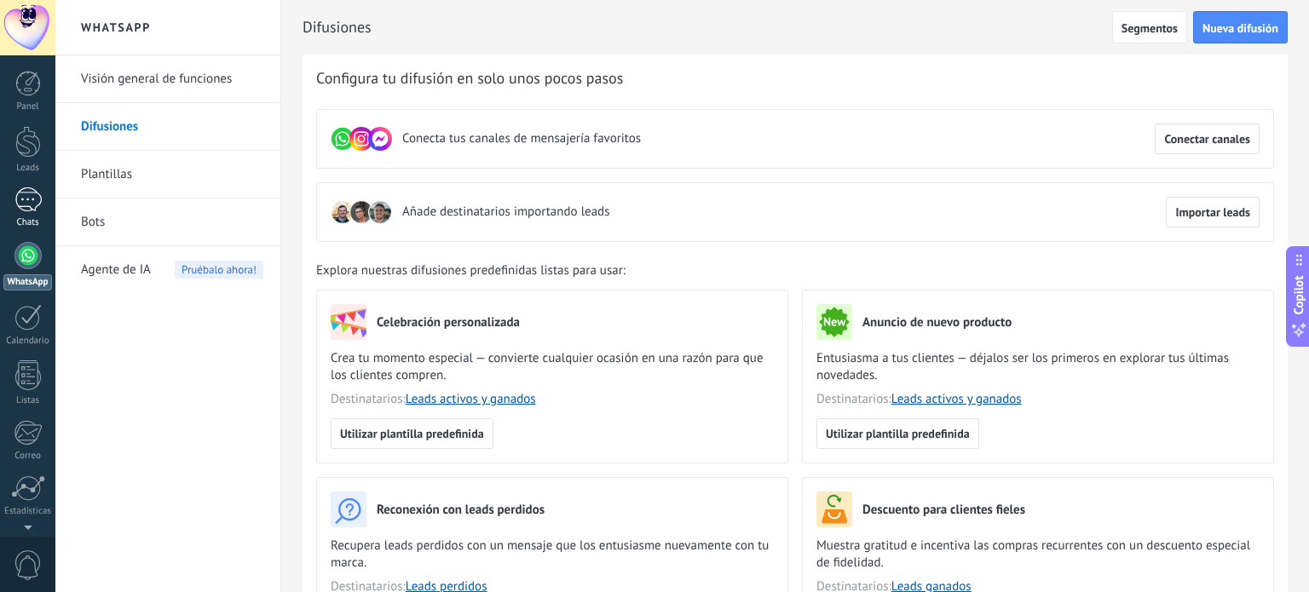
click at [32, 204] on div at bounding box center [27, 200] width 27 height 25
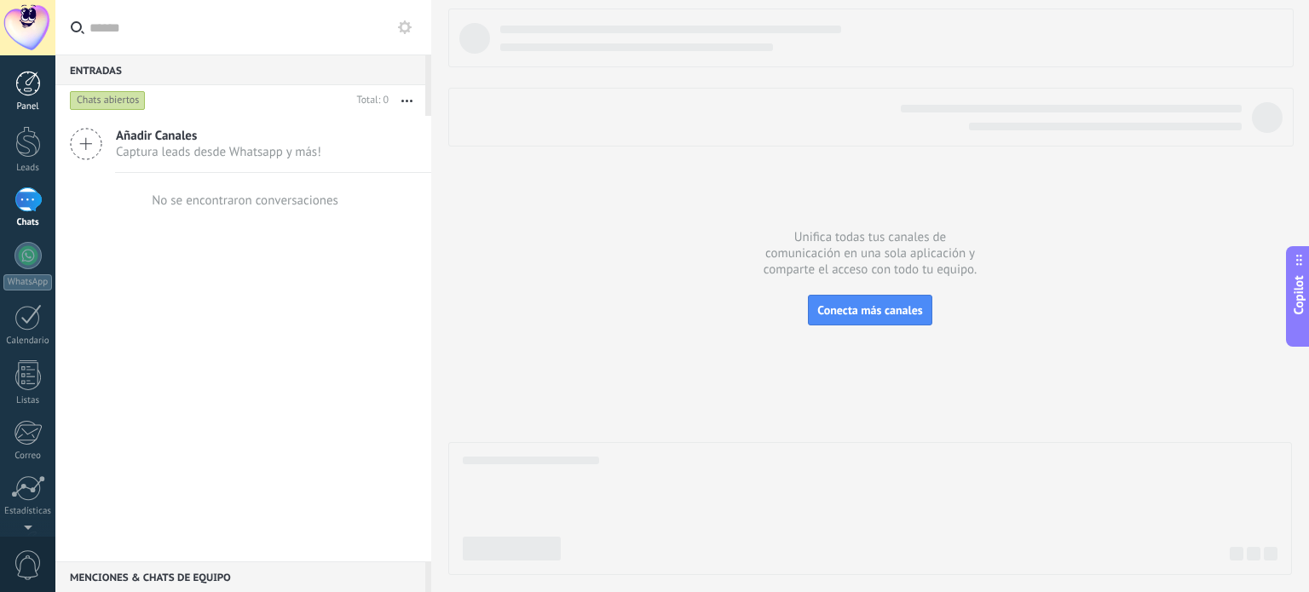
click at [21, 95] on div at bounding box center [28, 84] width 26 height 26
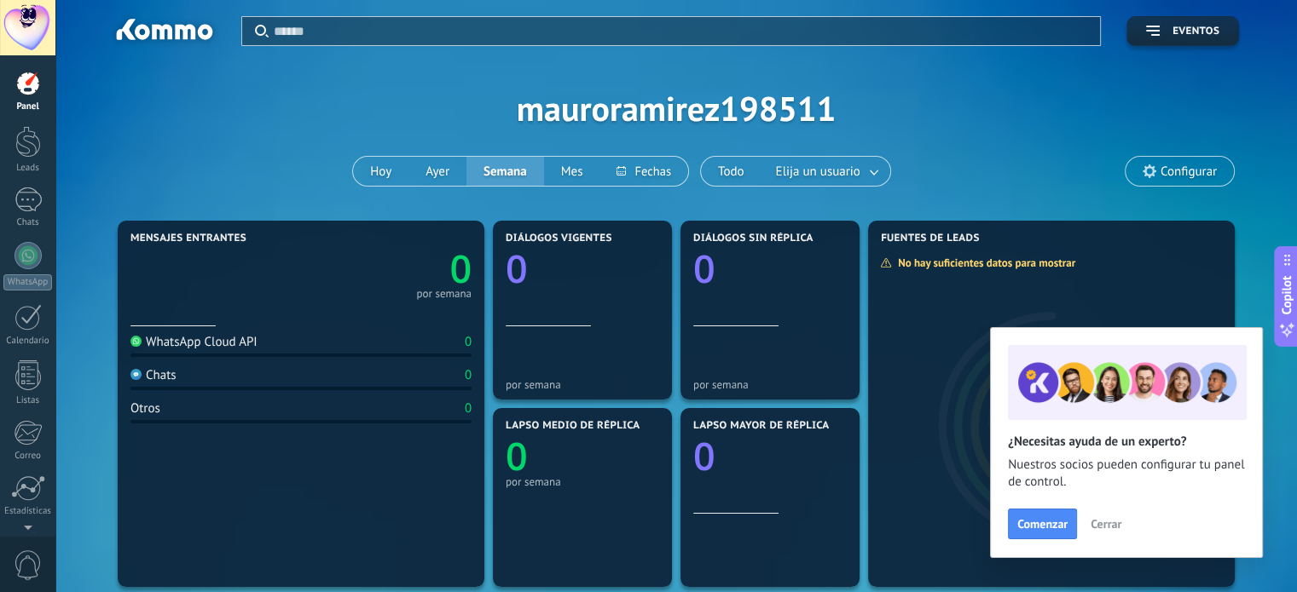
click at [148, 344] on div "WhatsApp Cloud API" at bounding box center [193, 342] width 127 height 16
click at [31, 203] on div at bounding box center [27, 200] width 27 height 25
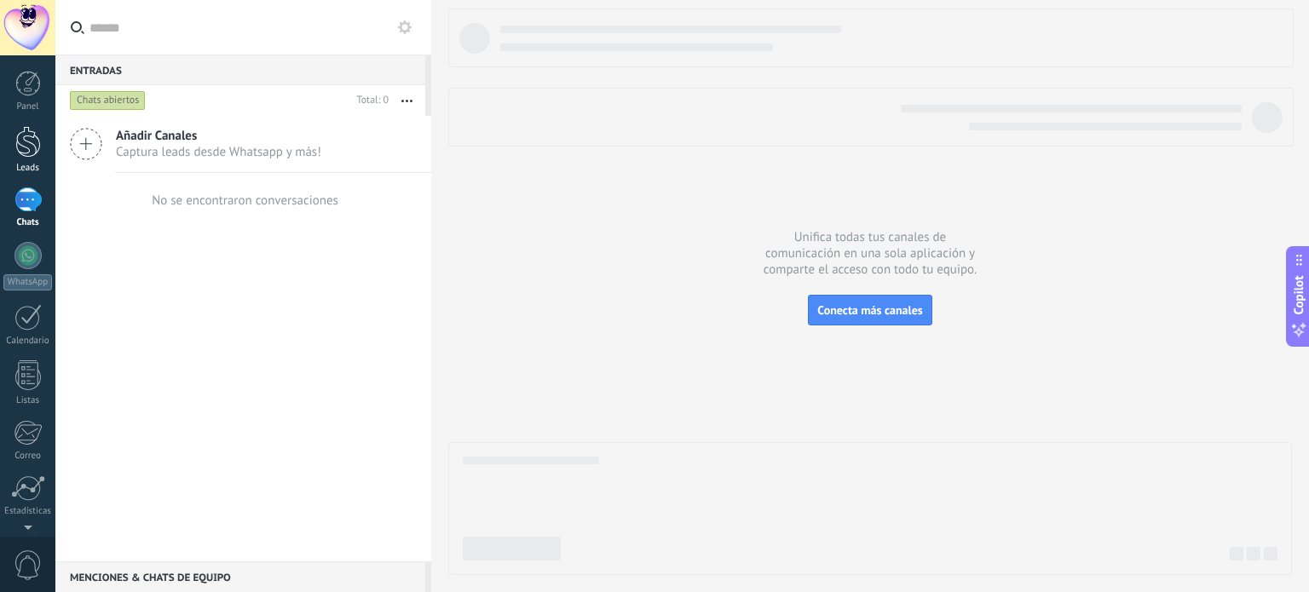
click at [25, 142] on div at bounding box center [28, 142] width 26 height 32
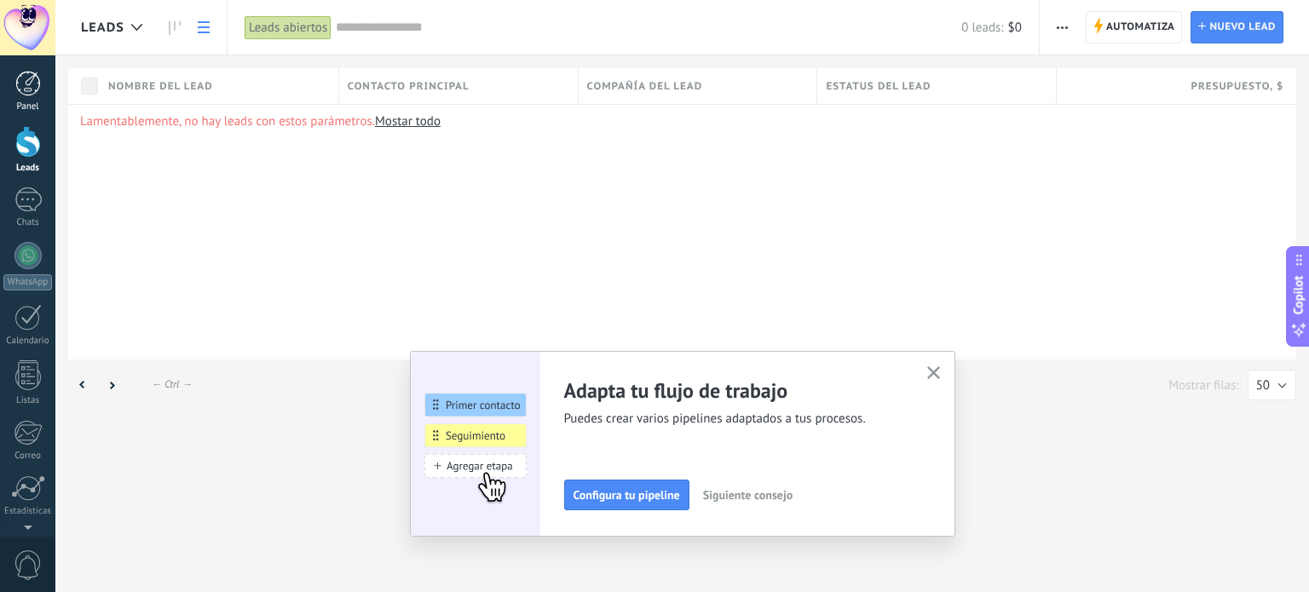
click at [8, 90] on link "Panel" at bounding box center [27, 92] width 55 height 42
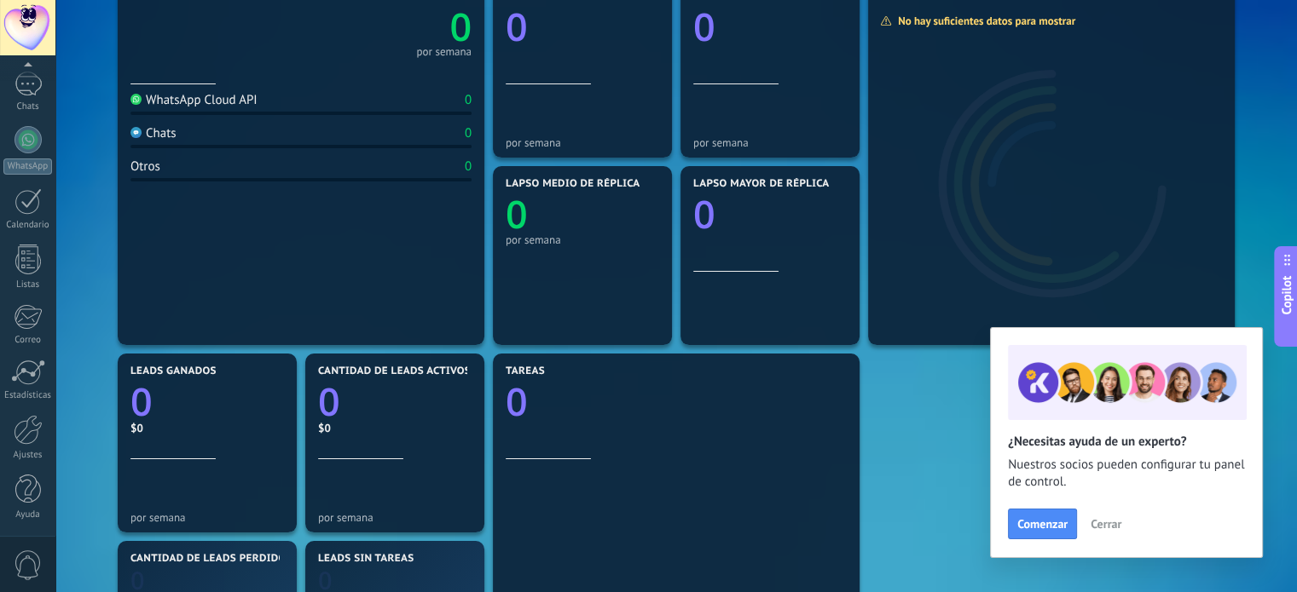
scroll to position [614, 0]
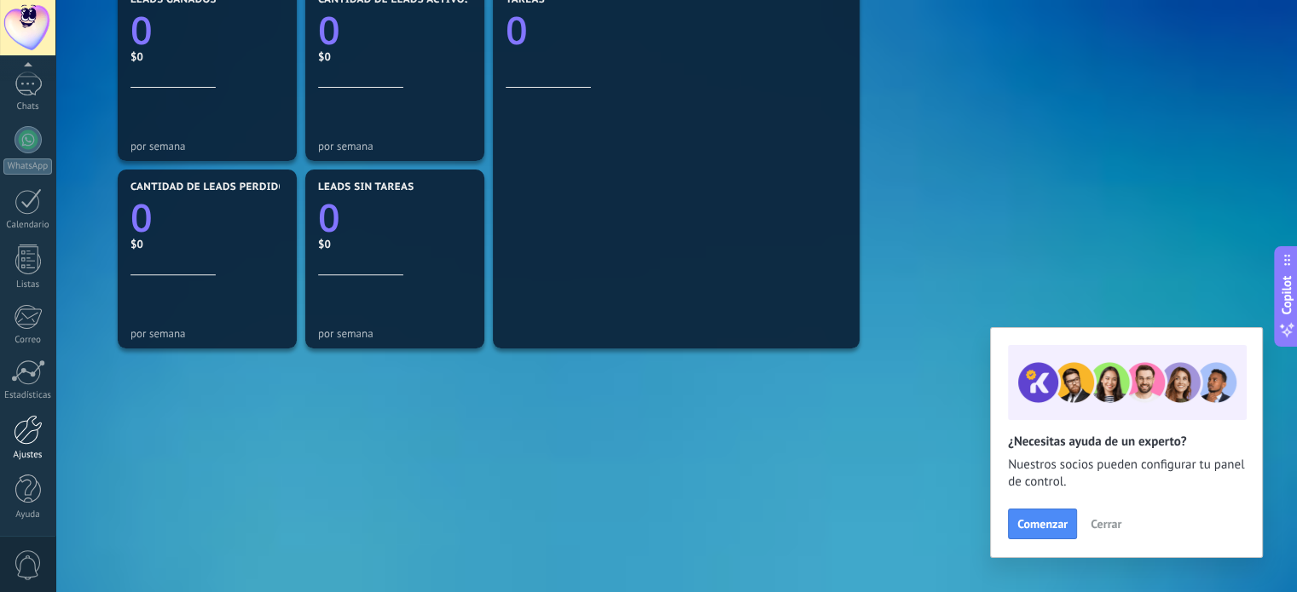
click at [22, 432] on div at bounding box center [28, 430] width 29 height 30
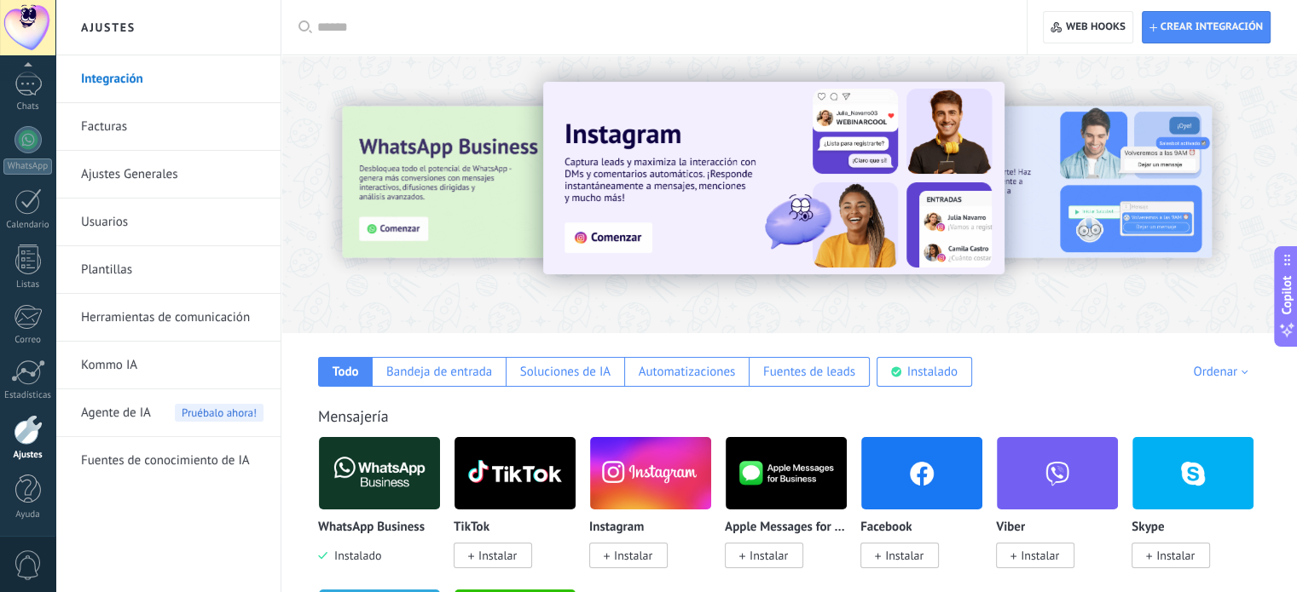
click at [116, 172] on link "Ajustes Generales" at bounding box center [172, 175] width 182 height 48
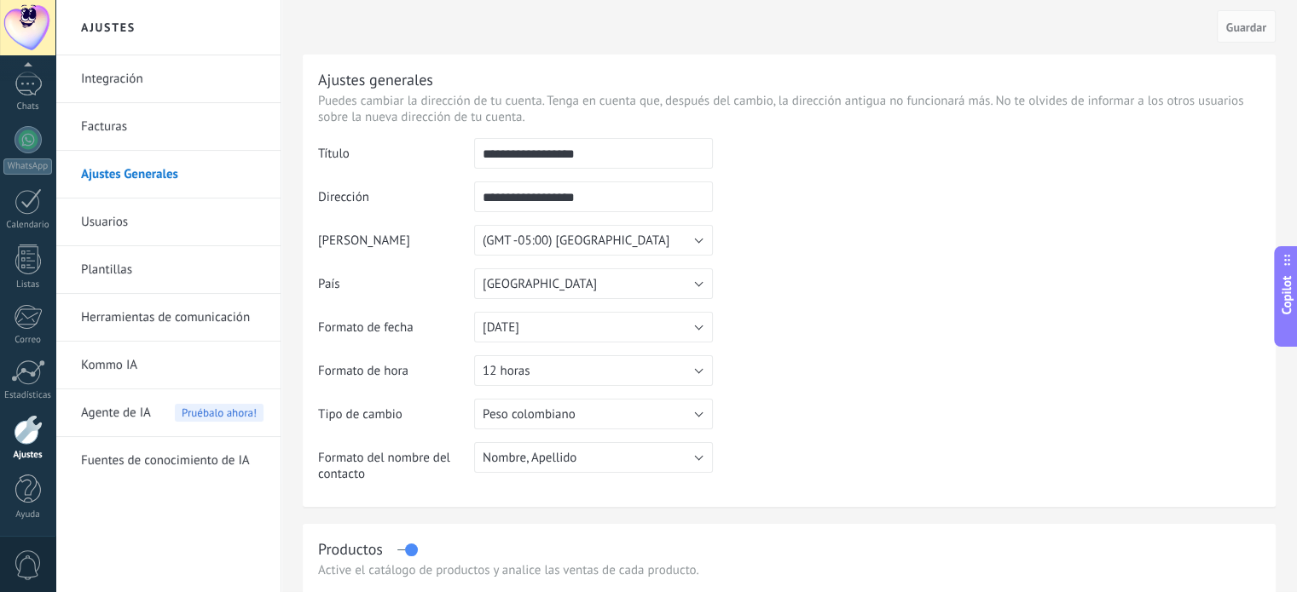
click at [125, 78] on link "Integración" at bounding box center [172, 79] width 182 height 48
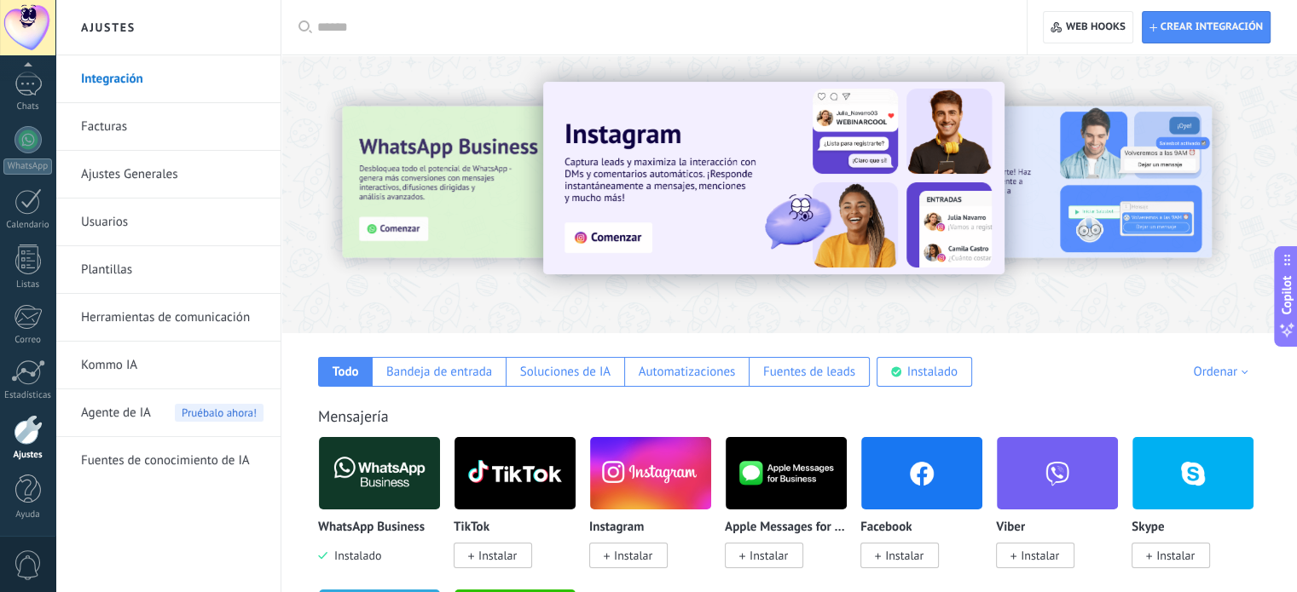
click at [117, 115] on link "Facturas" at bounding box center [172, 127] width 182 height 48
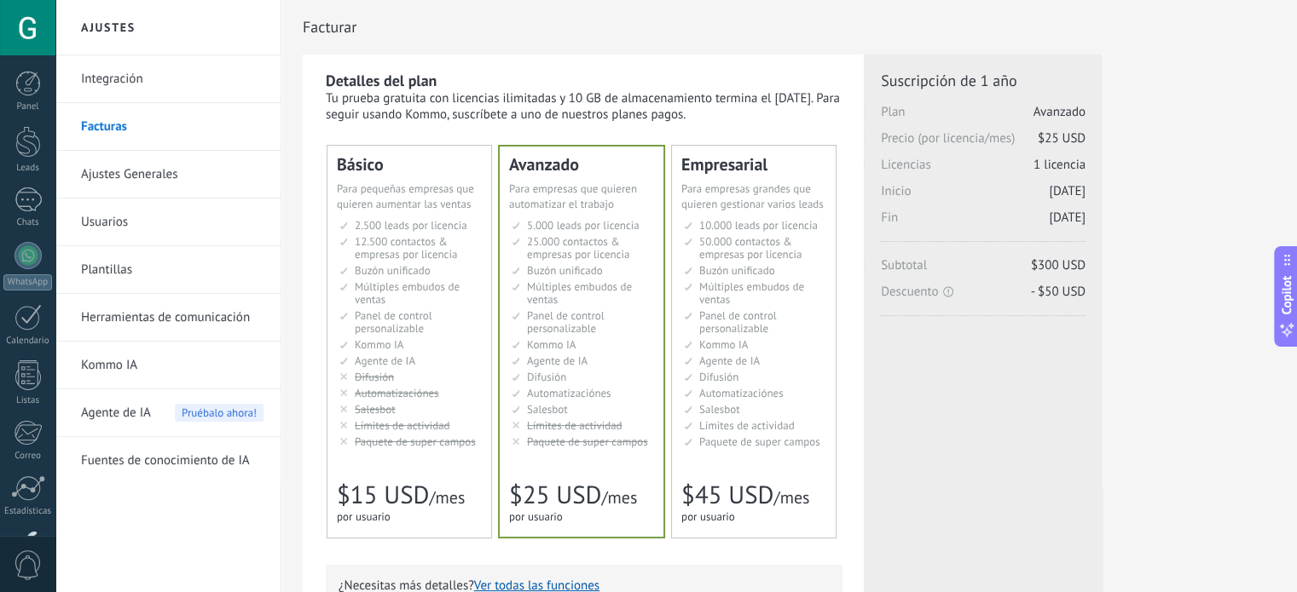
click at [103, 222] on link "Usuarios" at bounding box center [172, 223] width 182 height 48
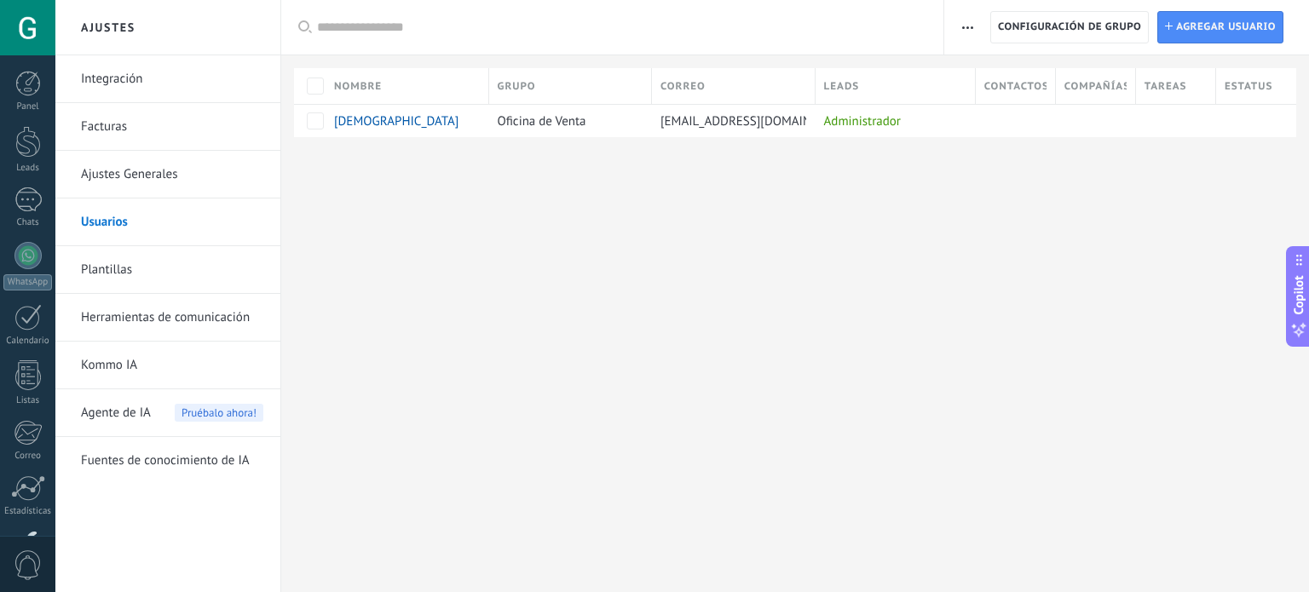
click at [127, 183] on link "Ajustes Generales" at bounding box center [172, 175] width 182 height 48
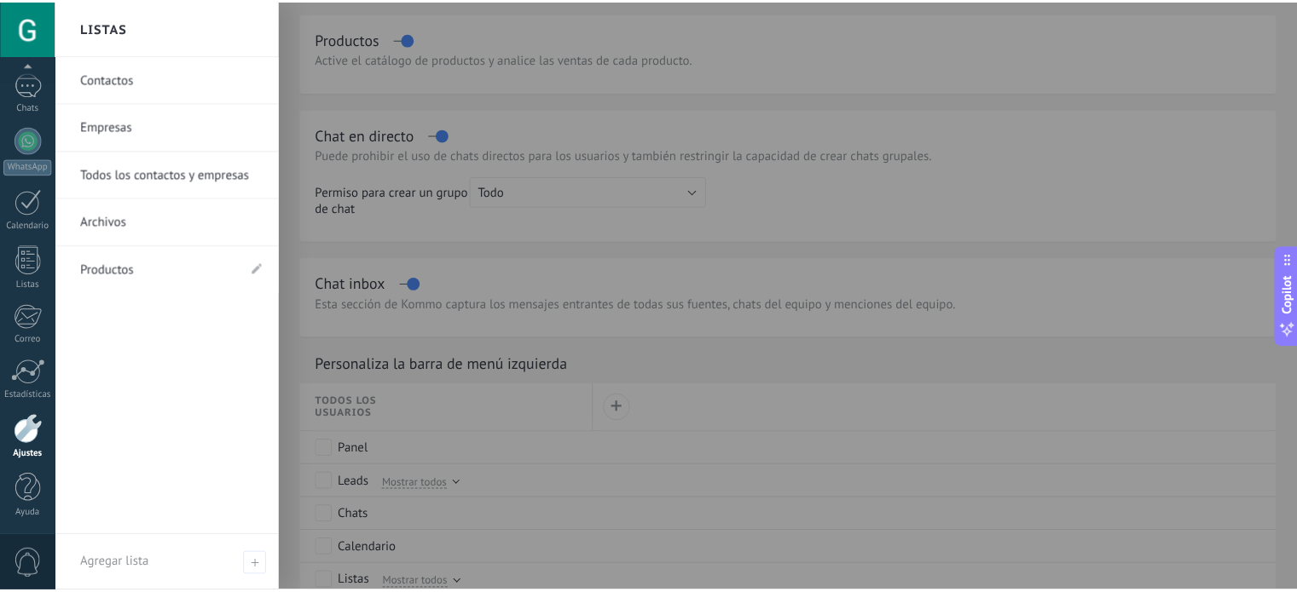
scroll to position [99, 0]
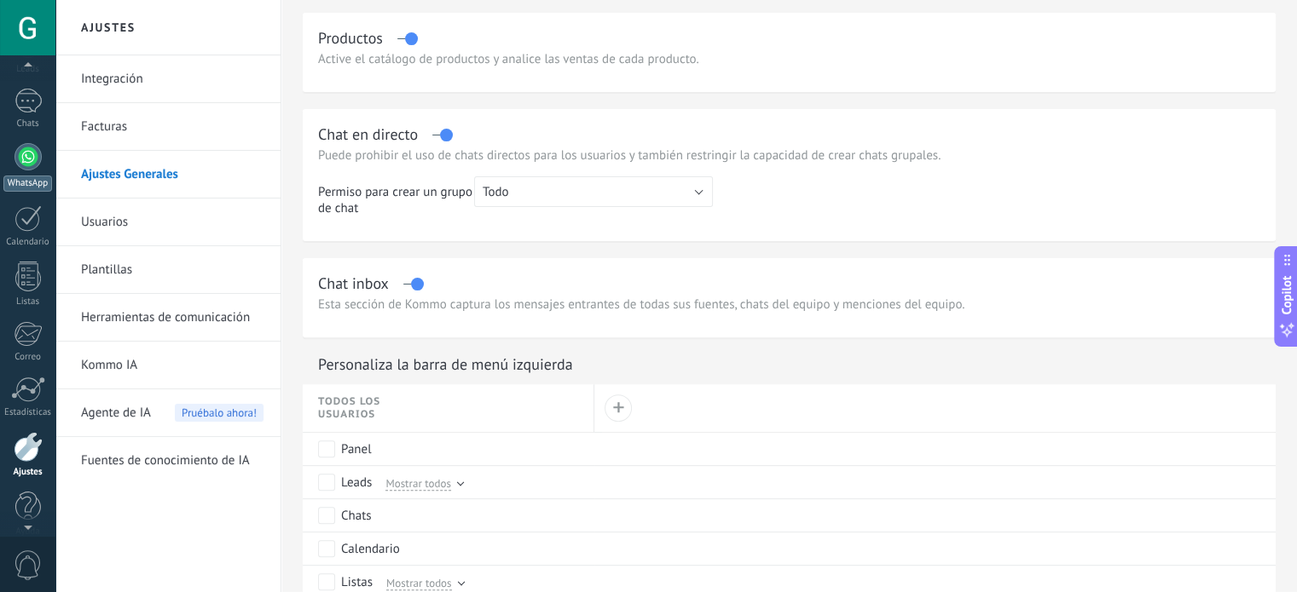
click at [20, 153] on div at bounding box center [27, 156] width 27 height 27
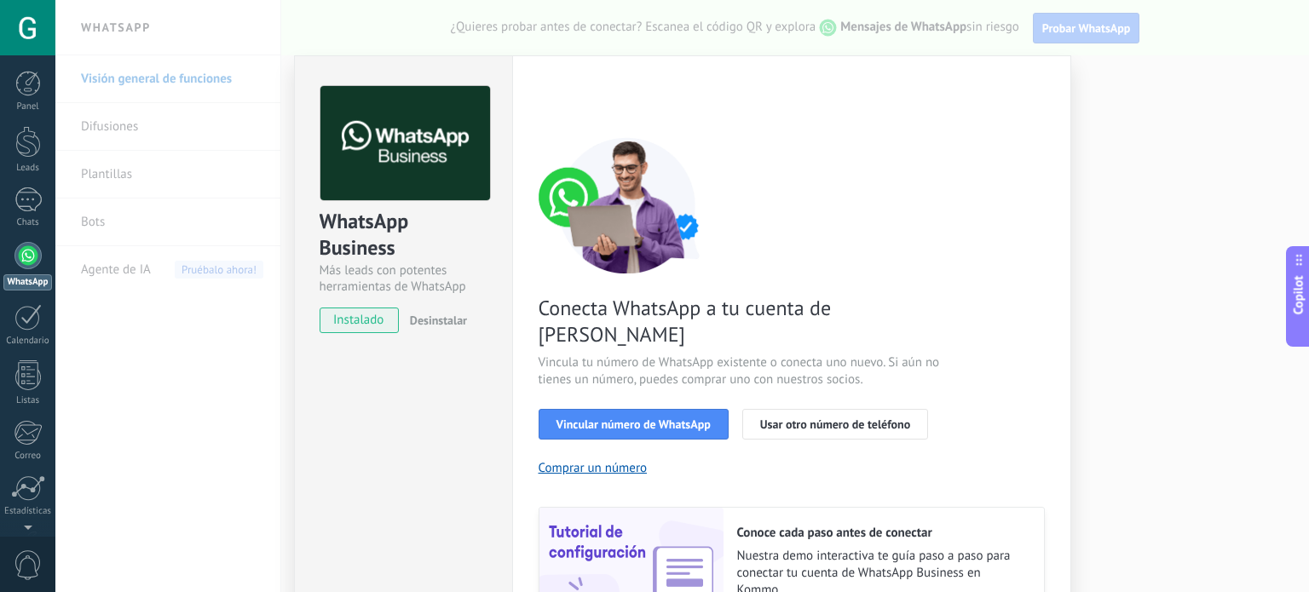
scroll to position [164, 0]
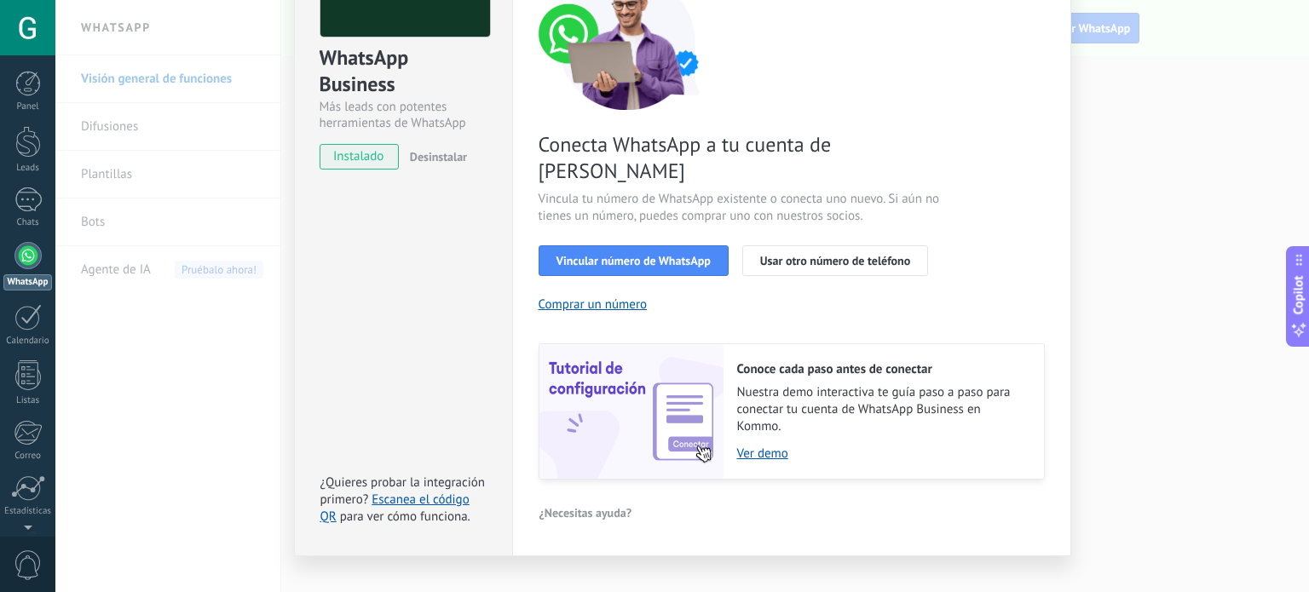
click at [794, 216] on div "Conecta WhatsApp a tu cuenta de Kommo Vincula tu número de WhatsApp existente o…" at bounding box center [792, 227] width 506 height 506
click at [818, 255] on span "Usar otro número de teléfono" at bounding box center [835, 261] width 150 height 12
click at [609, 255] on span "Vincular número de WhatsApp" at bounding box center [634, 261] width 154 height 12
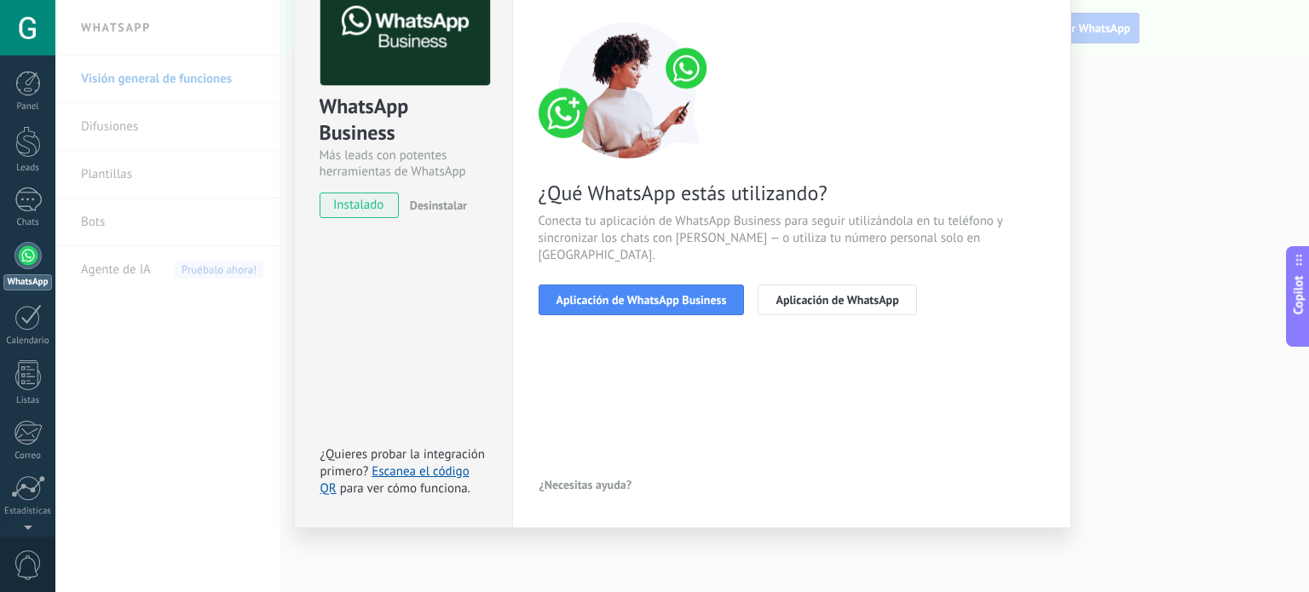
scroll to position [114, 0]
click at [609, 295] on span "Aplicación de WhatsApp Business" at bounding box center [642, 301] width 170 height 12
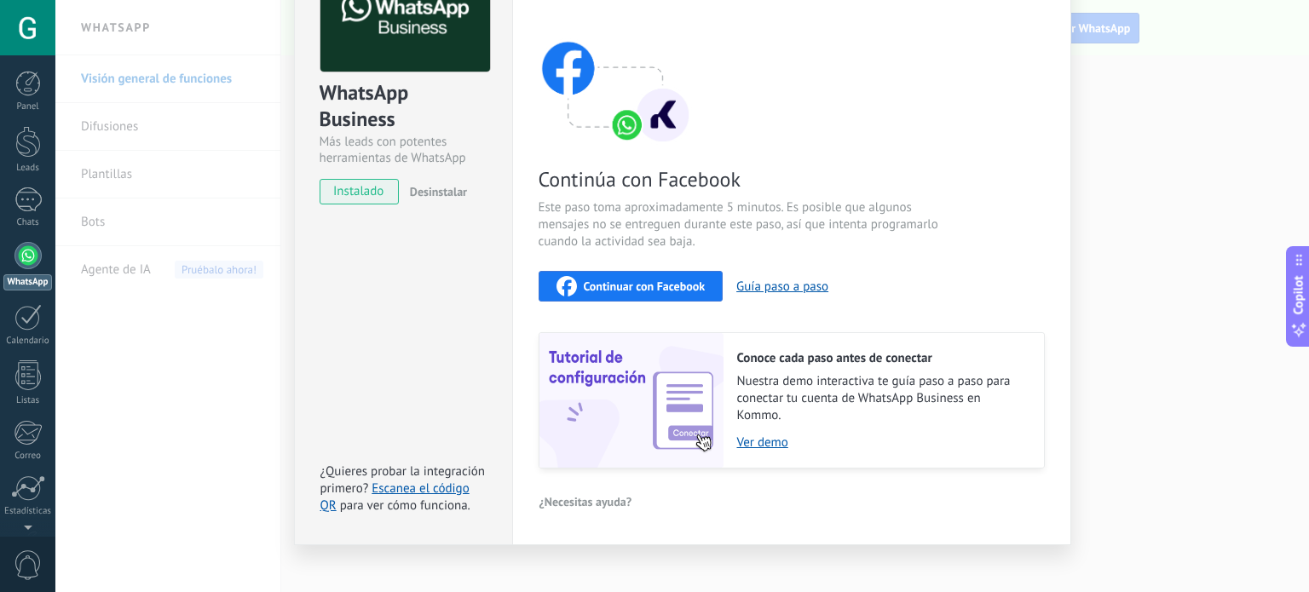
scroll to position [144, 0]
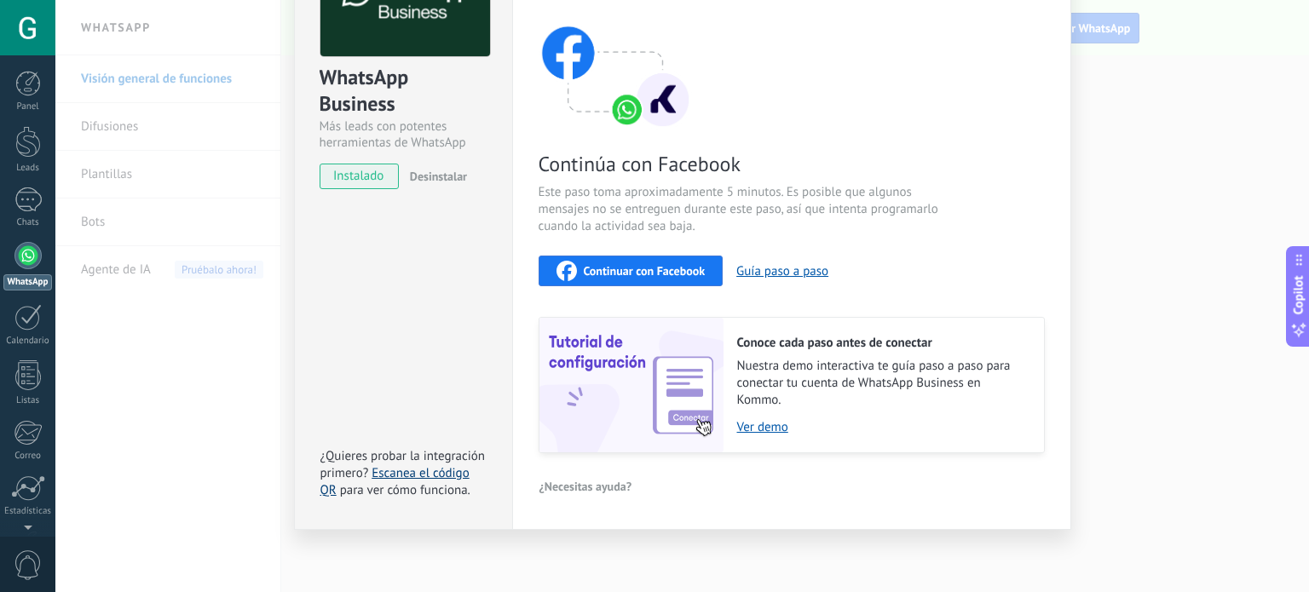
click at [437, 470] on link "Escanea el código QR" at bounding box center [395, 481] width 149 height 33
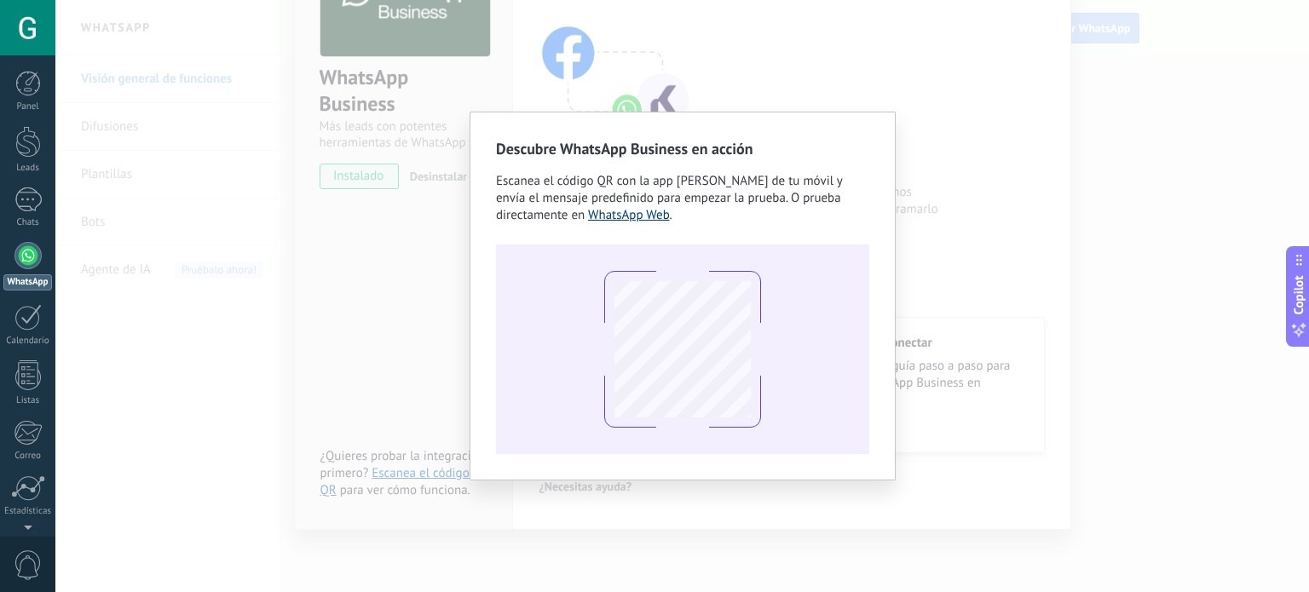
click at [642, 213] on link "WhatsApp Web" at bounding box center [629, 215] width 82 height 16
